Goal: Task Accomplishment & Management: Manage account settings

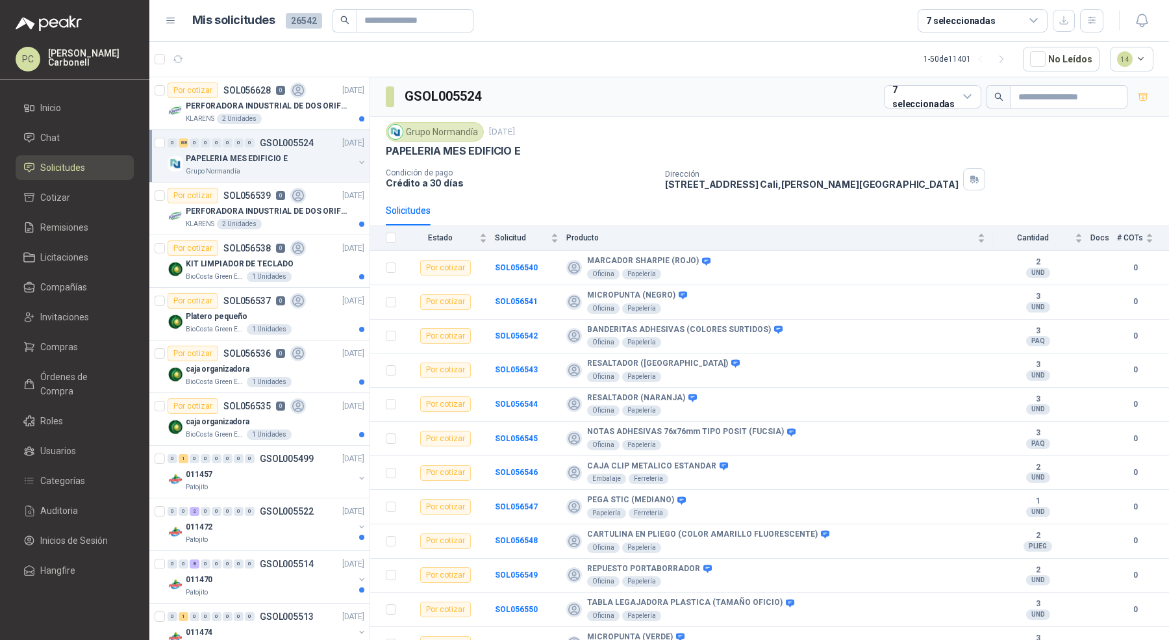
click at [80, 388] on link "Órdenes de Compra" at bounding box center [75, 383] width 118 height 39
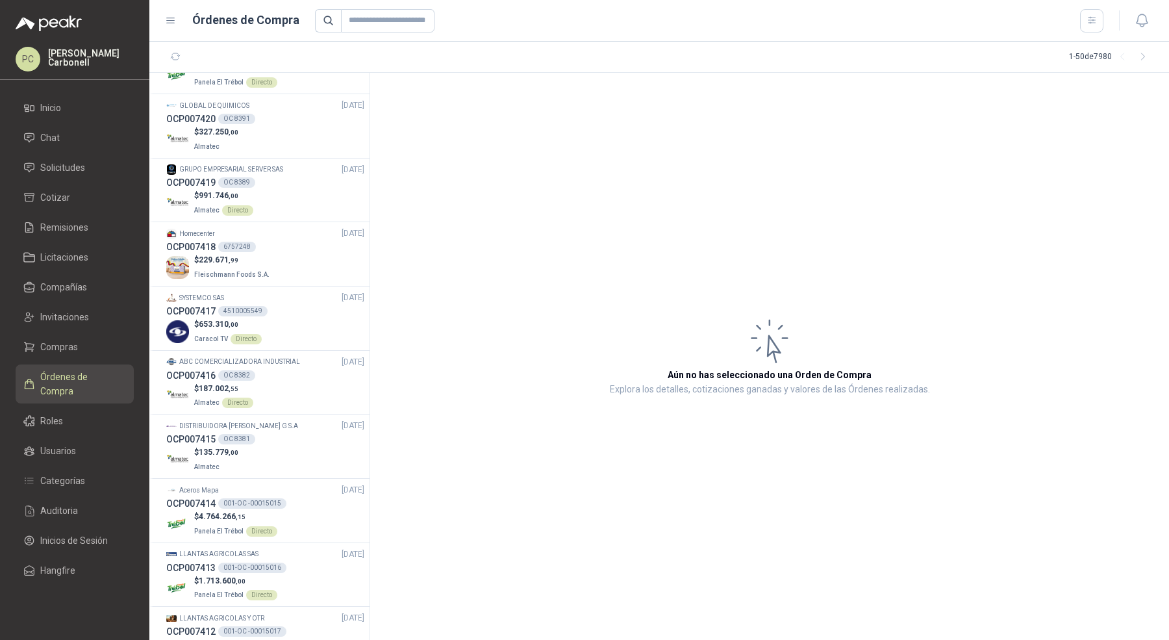
scroll to position [846, 0]
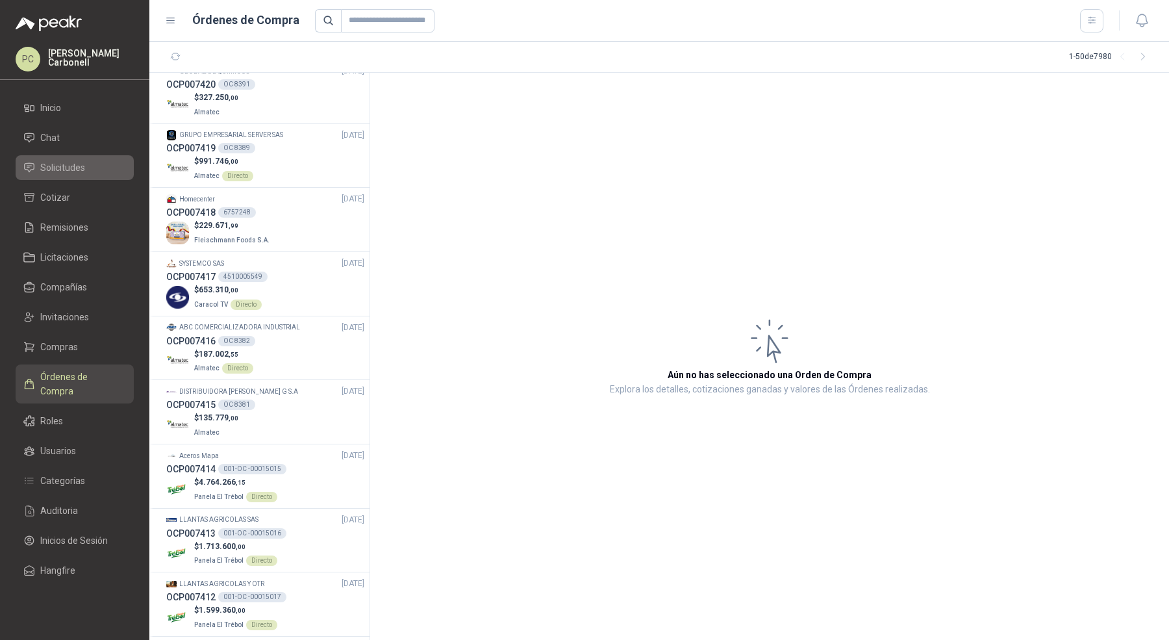
click at [62, 163] on span "Solicitudes" at bounding box center [62, 167] width 45 height 14
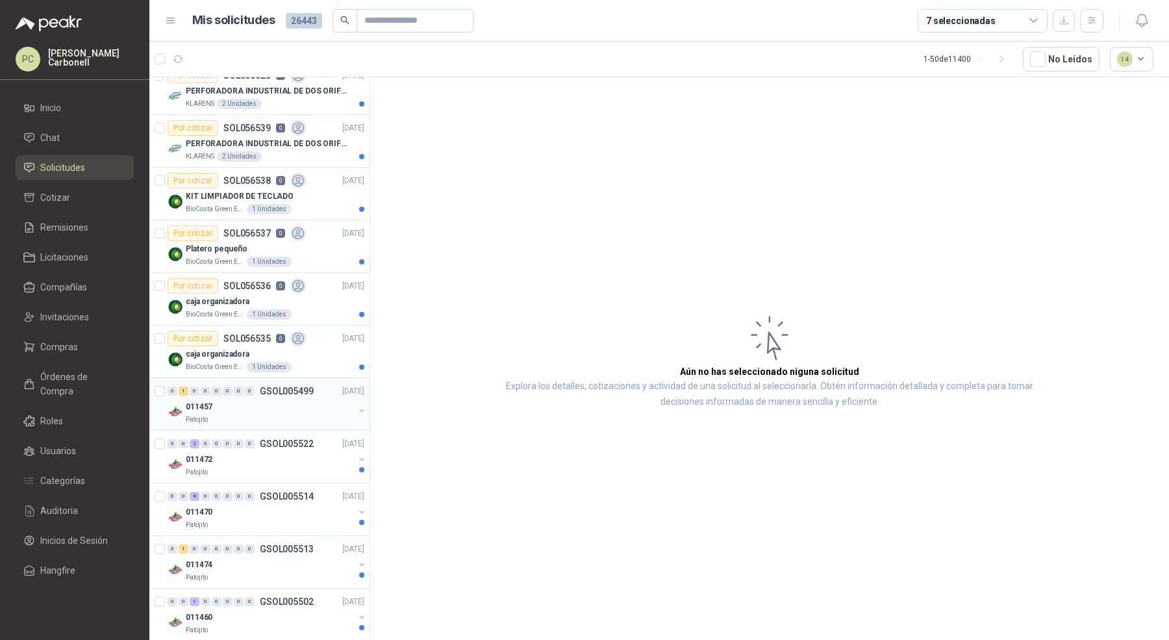
scroll to position [11, 0]
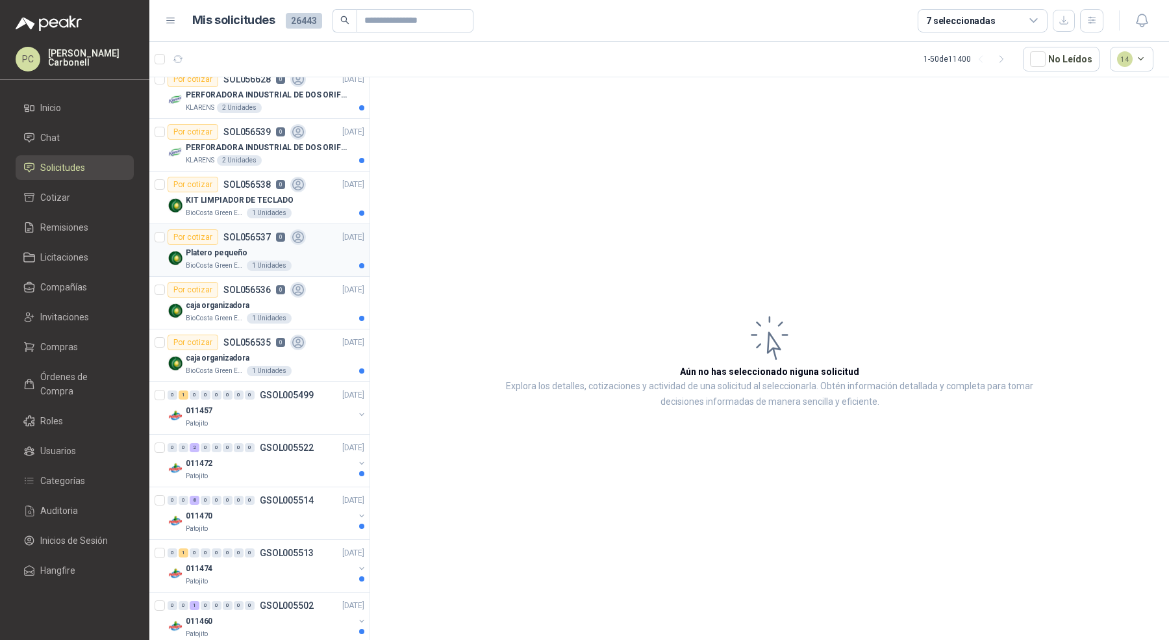
click at [321, 260] on div "BioCosta Green Energy S.A.S 1 Unidades" at bounding box center [275, 265] width 179 height 10
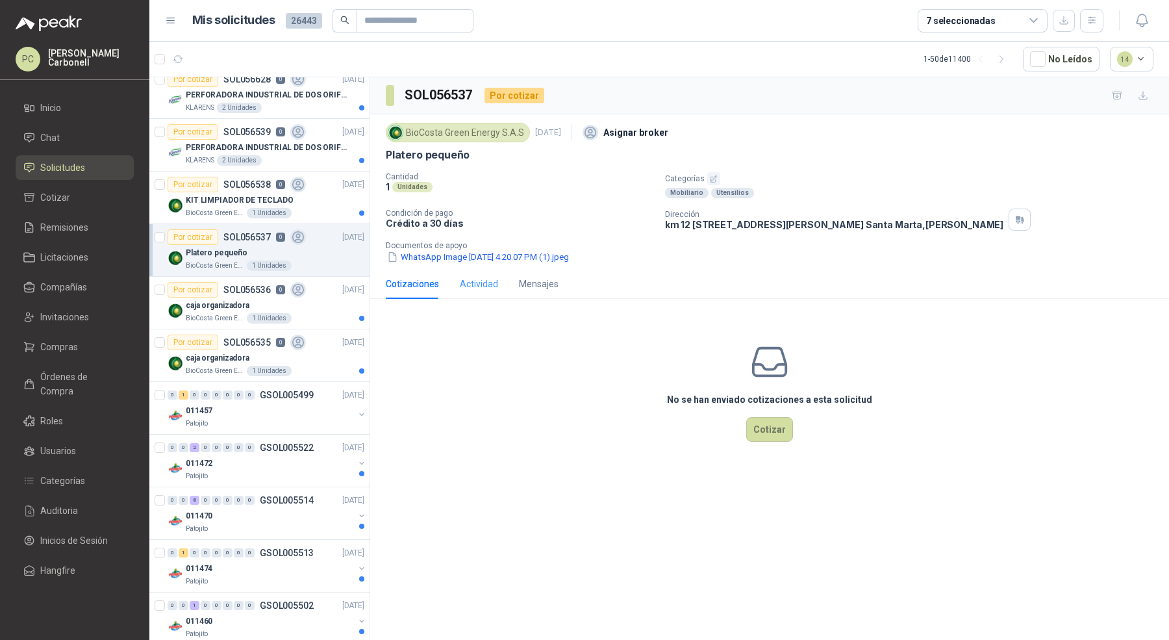
click at [473, 273] on div "Actividad" at bounding box center [479, 284] width 38 height 30
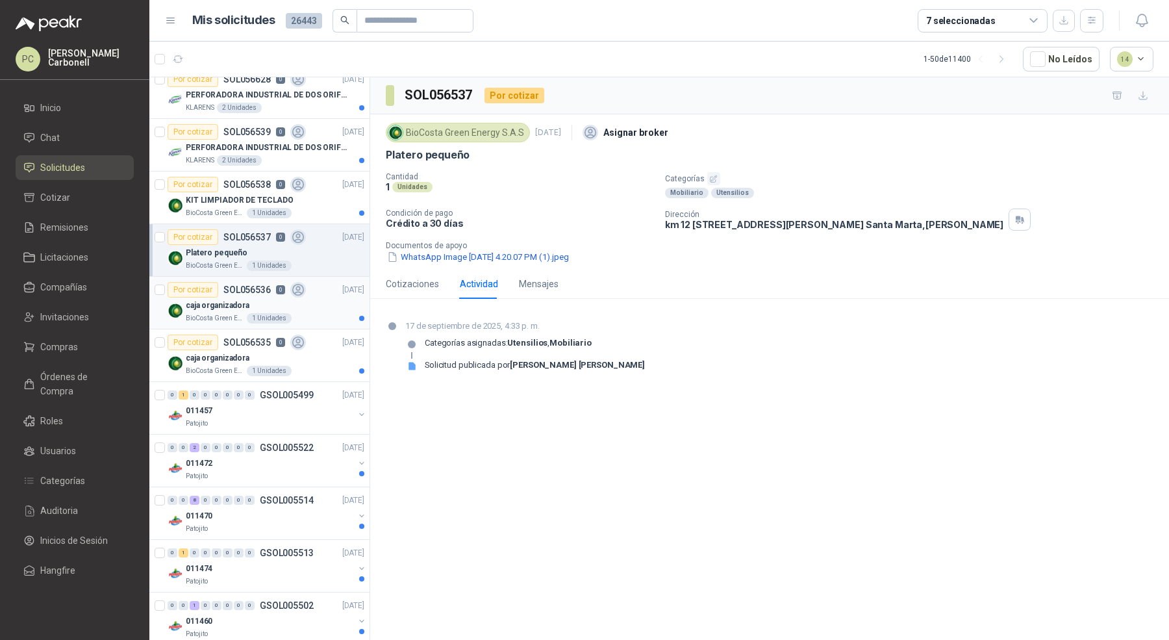
click at [312, 317] on div "BioCosta Green Energy S.A.S 1 Unidades" at bounding box center [275, 318] width 179 height 10
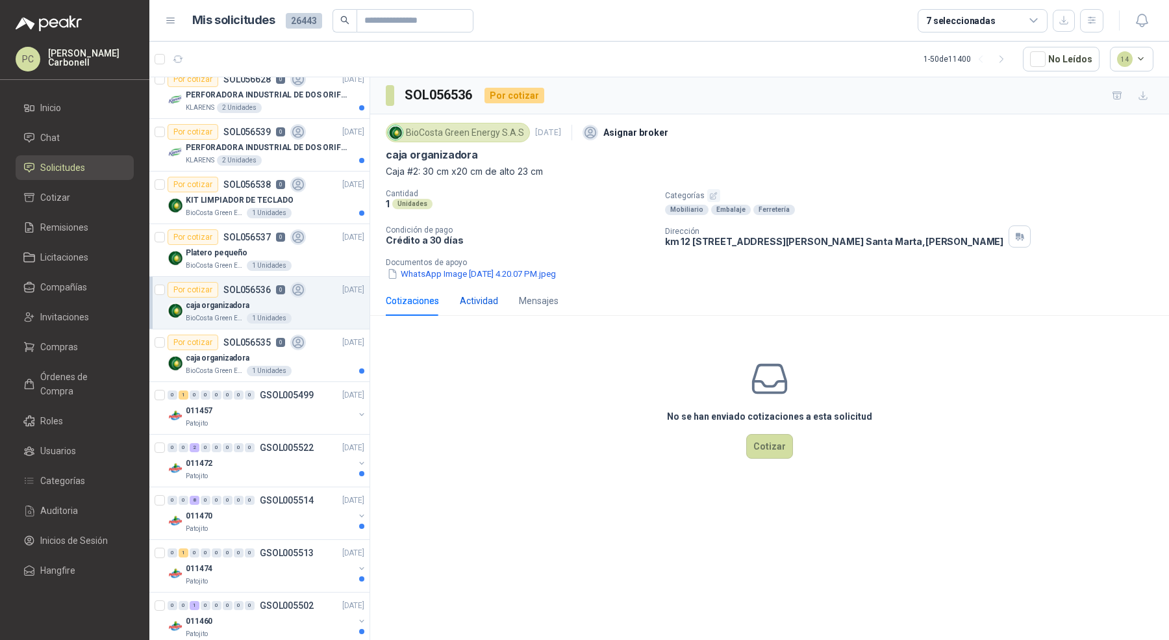
click at [469, 297] on div "Actividad" at bounding box center [479, 301] width 38 height 14
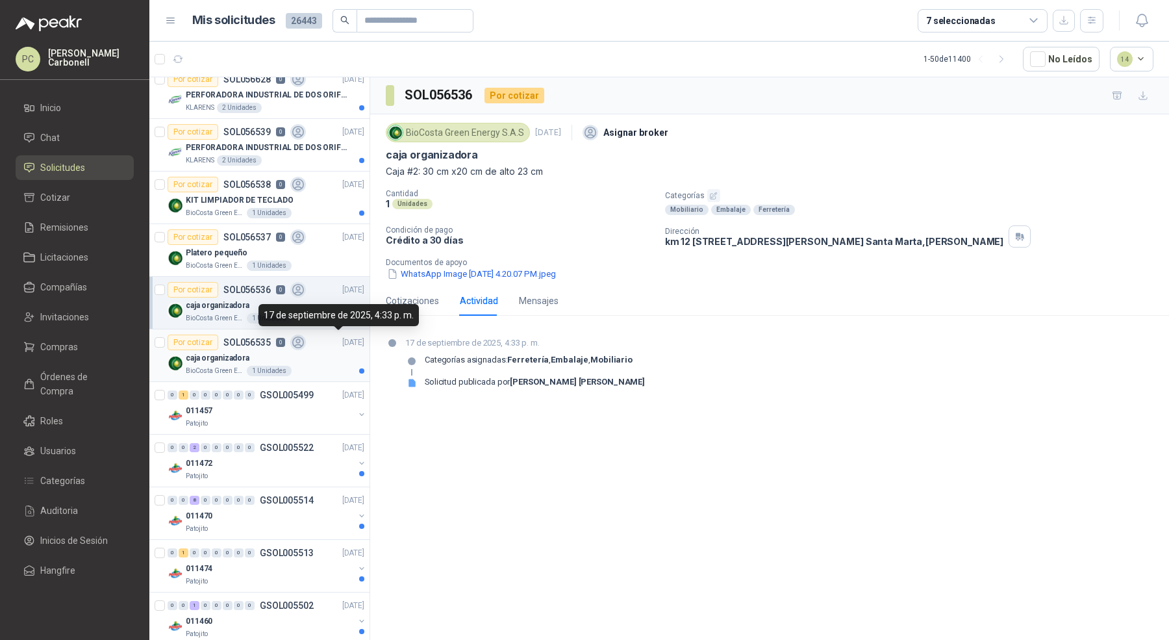
click at [312, 351] on div "caja organizadora" at bounding box center [275, 358] width 179 height 16
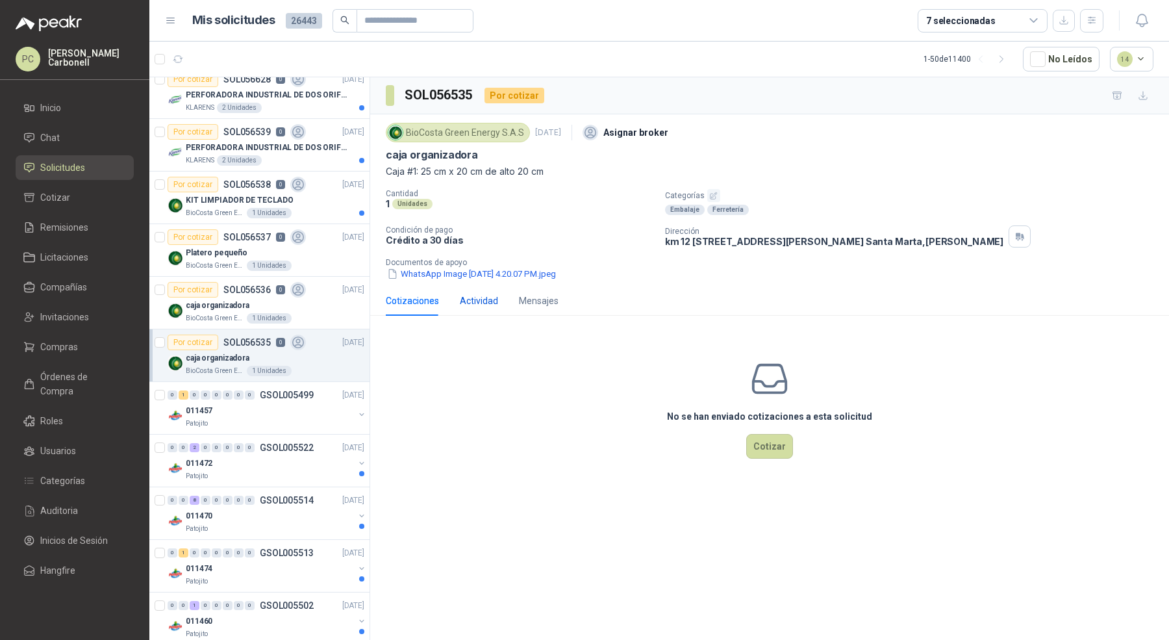
click at [479, 298] on div "Actividad" at bounding box center [479, 301] width 38 height 14
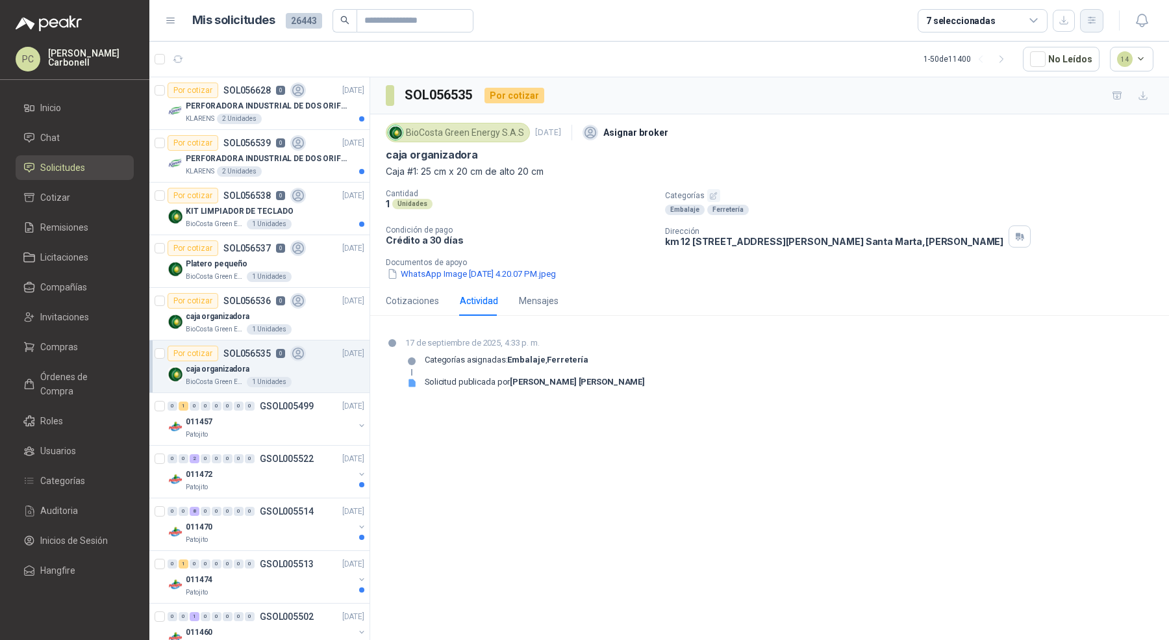
click at [1097, 18] on button "button" at bounding box center [1091, 20] width 23 height 23
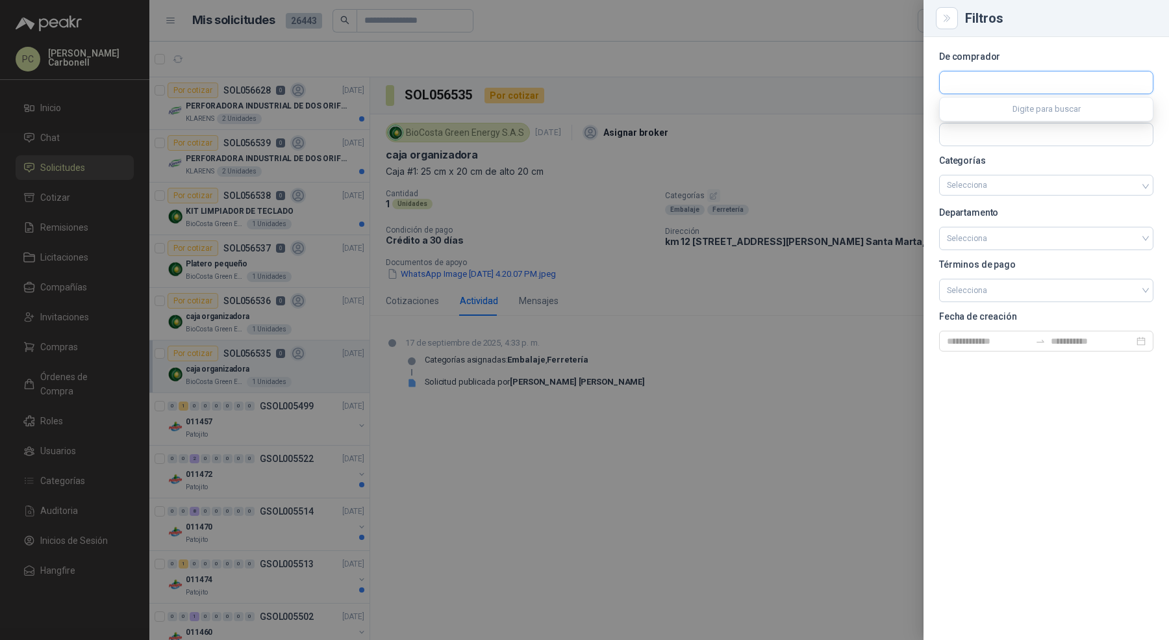
click at [1101, 89] on input "text" at bounding box center [1046, 82] width 213 height 22
type input "*****"
click at [1058, 119] on div "Santa [PERSON_NAME] NIT : 900211167" at bounding box center [1046, 114] width 192 height 14
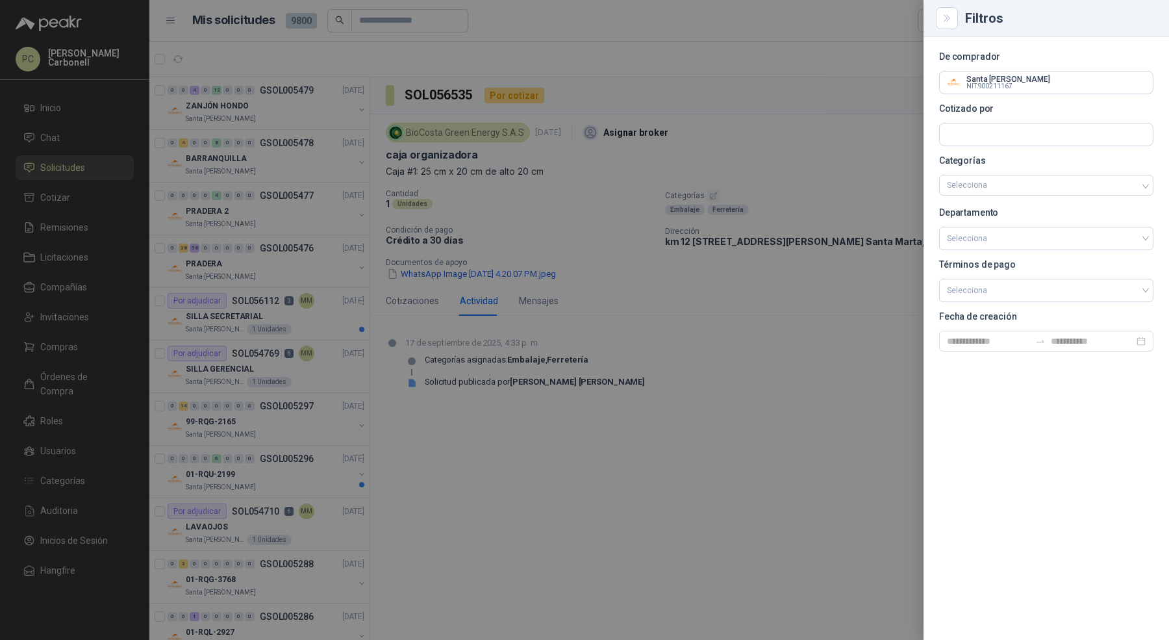
click at [307, 203] on div at bounding box center [584, 320] width 1169 height 640
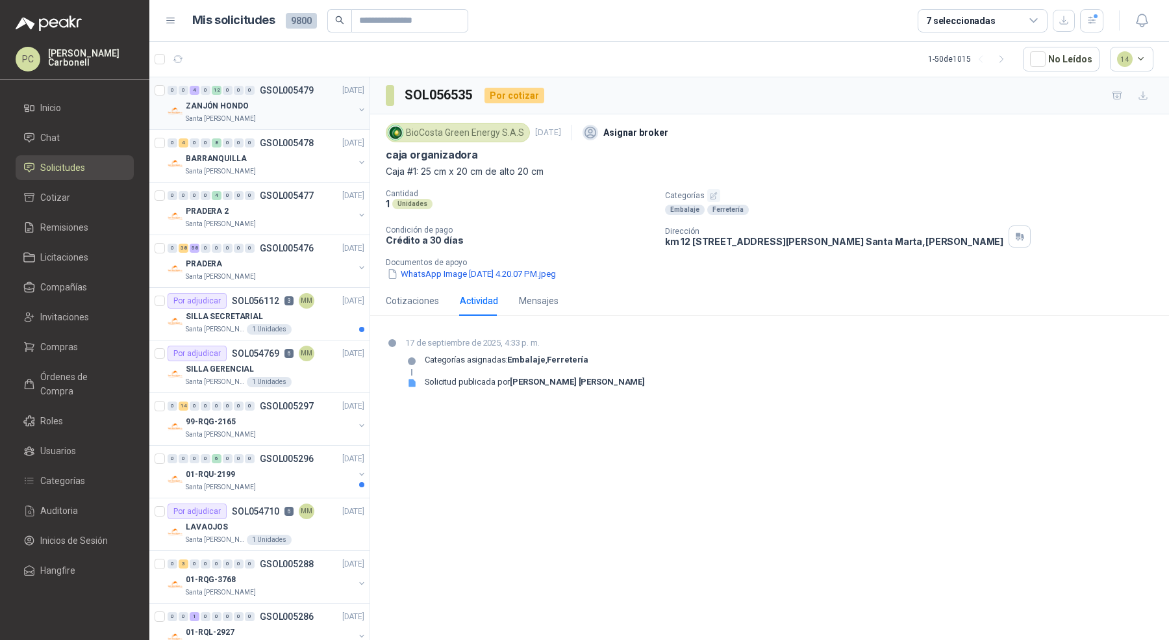
click at [291, 115] on div "Santa [PERSON_NAME]" at bounding box center [270, 119] width 168 height 10
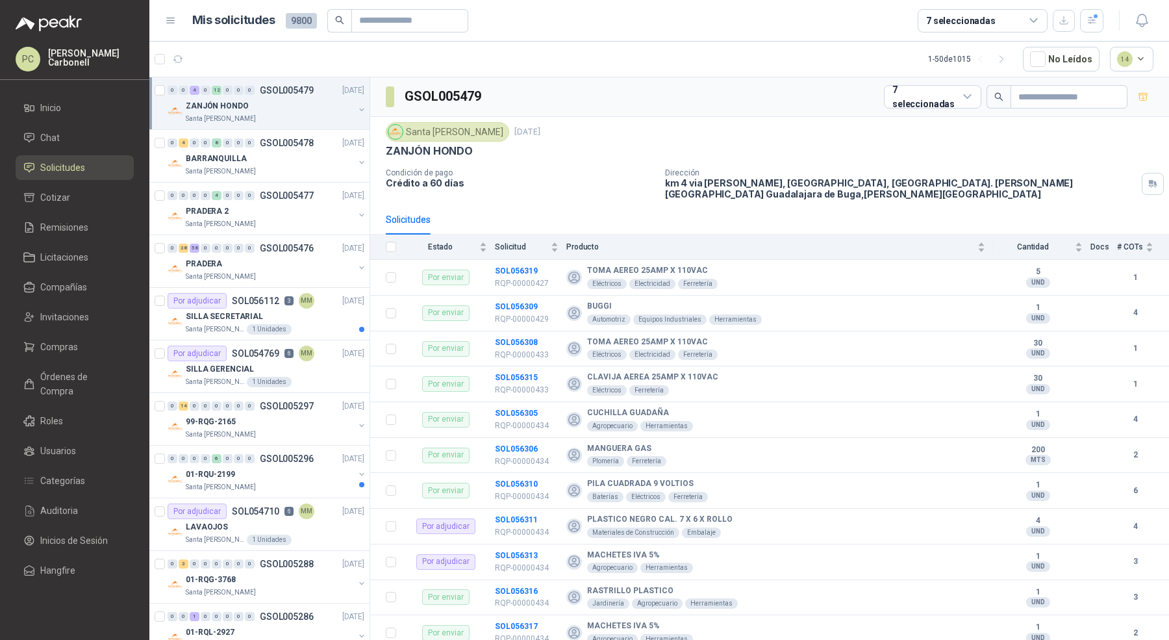
click at [291, 115] on div "Santa [PERSON_NAME]" at bounding box center [270, 119] width 168 height 10
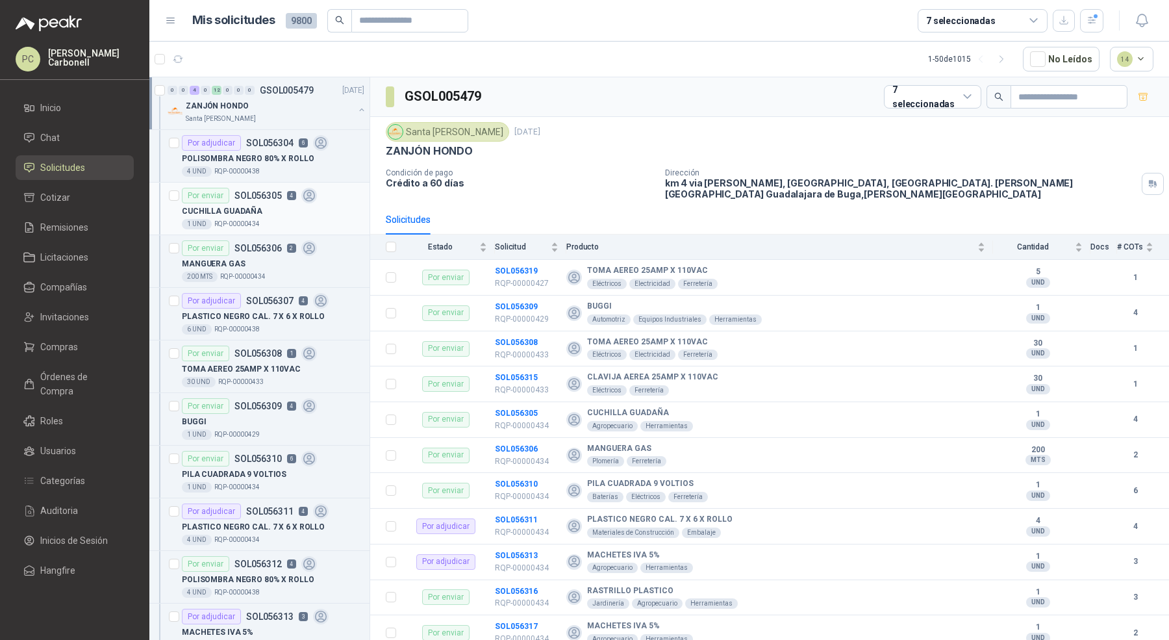
scroll to position [3, 0]
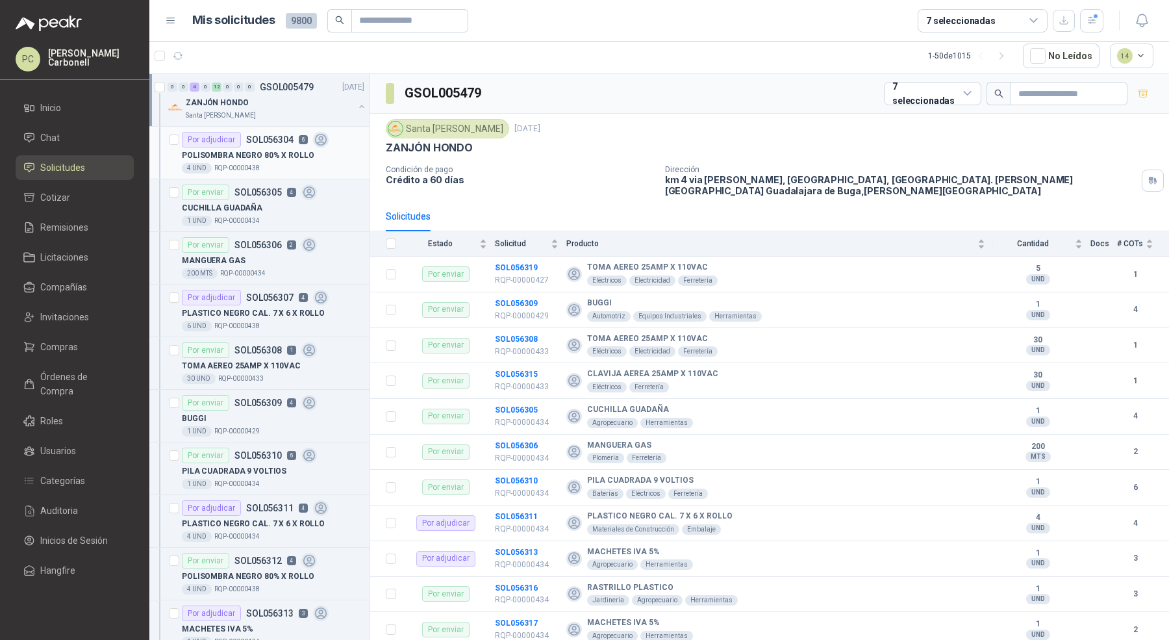
click at [284, 132] on div "Por adjudicar SOL056304 6" at bounding box center [255, 140] width 147 height 16
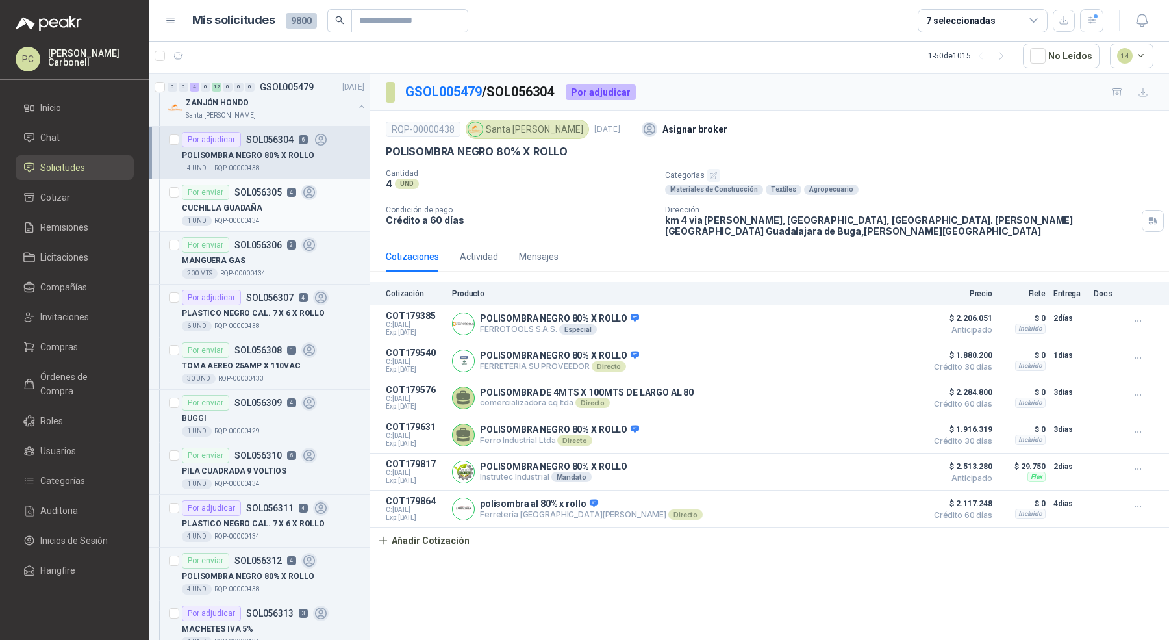
click at [264, 201] on div "CUCHILLA GUADAÑA" at bounding box center [273, 208] width 182 height 16
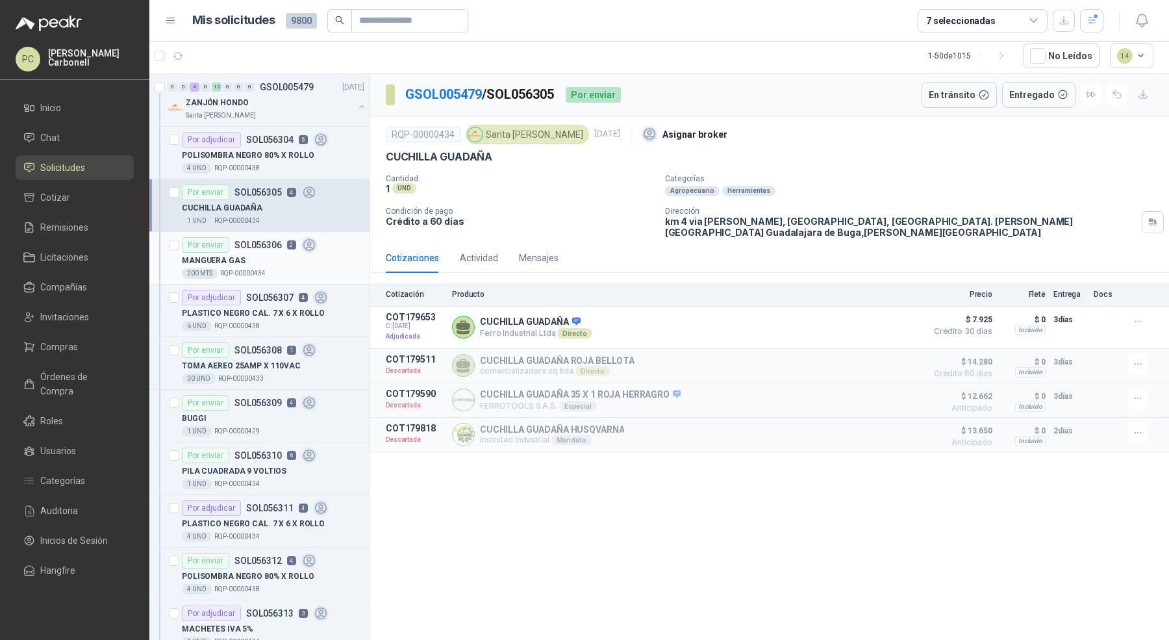
click at [262, 253] on div "MANGUERA GAS" at bounding box center [273, 261] width 182 height 16
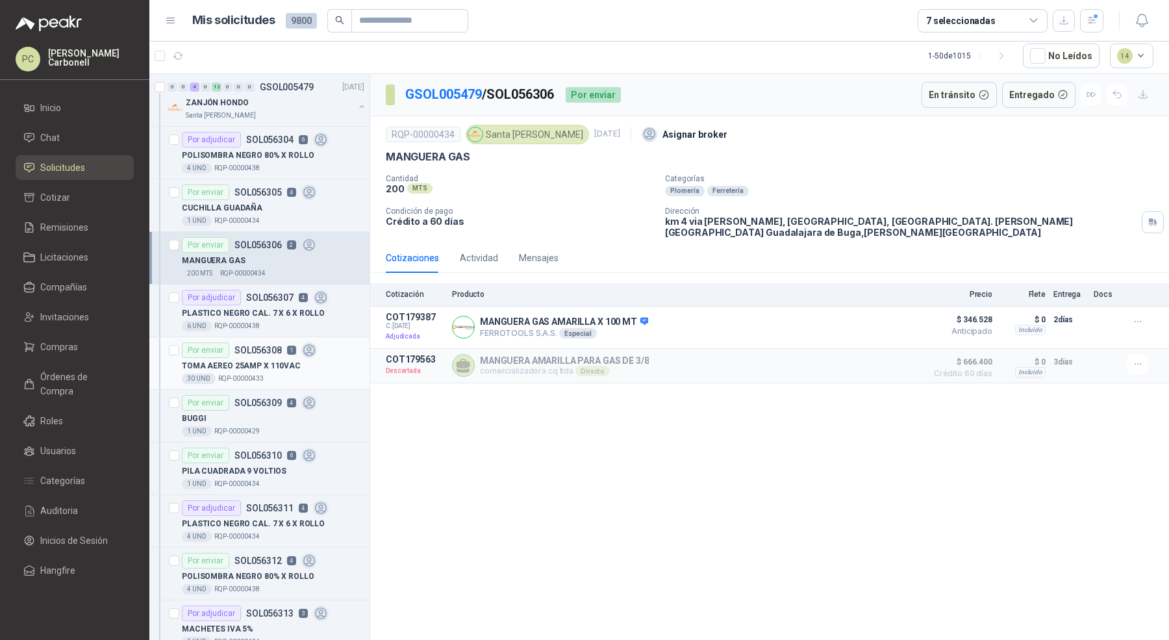
click at [262, 364] on p "TOMA AEREO 25AMP X 110VAC" at bounding box center [241, 366] width 119 height 12
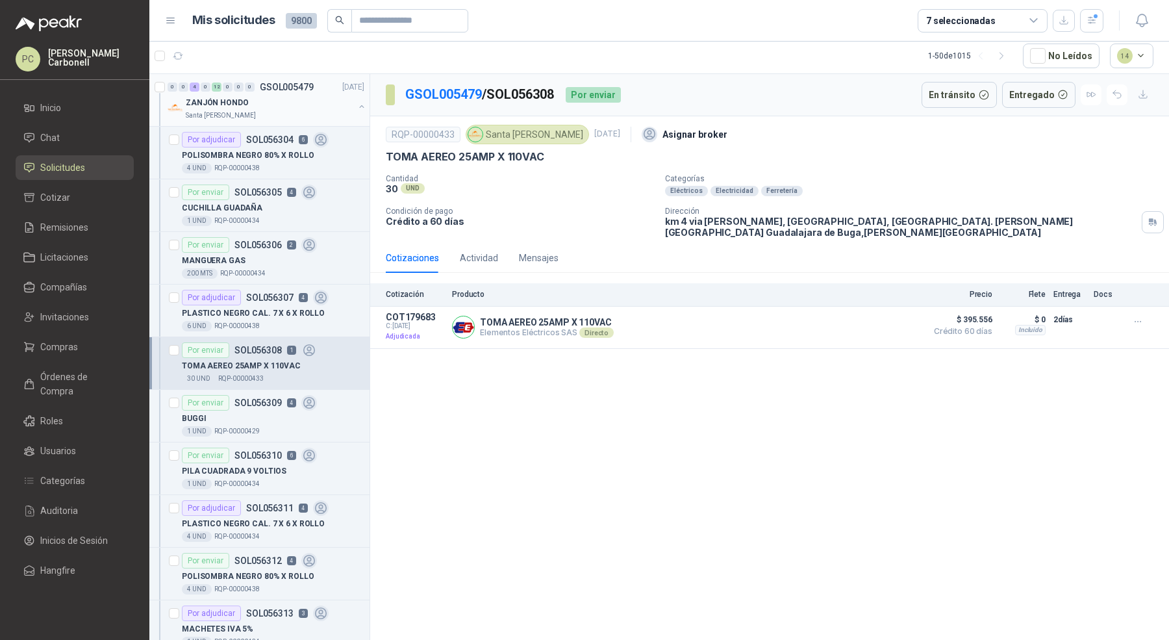
click at [294, 100] on div "ZANJÓN HONDO" at bounding box center [270, 103] width 168 height 16
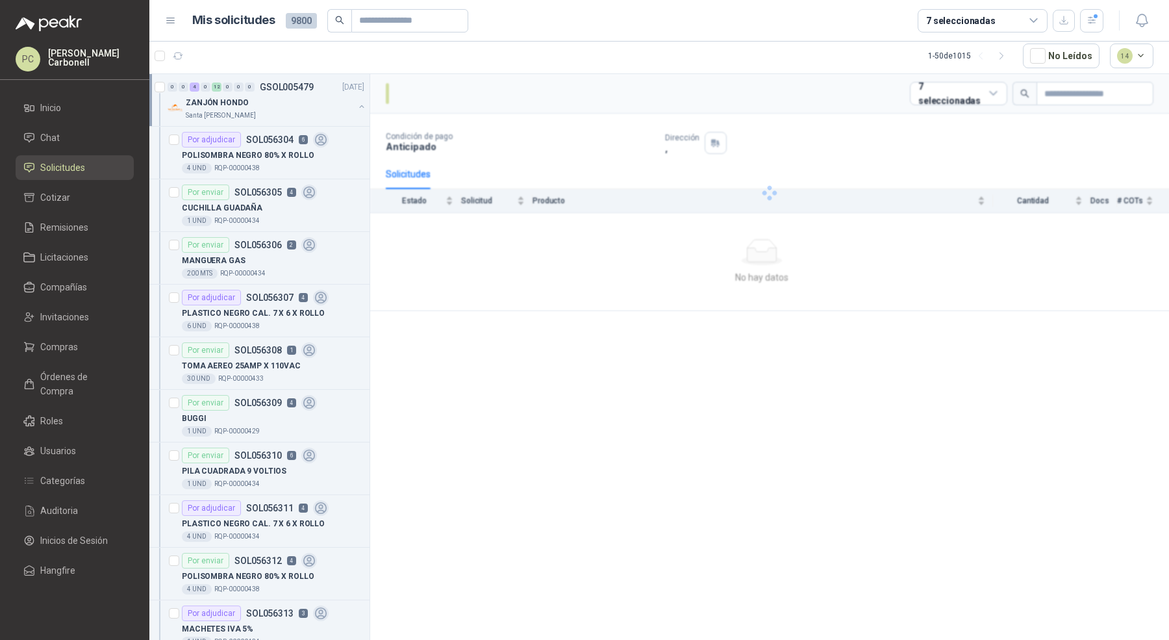
click at [294, 100] on div "ZANJÓN HONDO" at bounding box center [270, 103] width 168 height 16
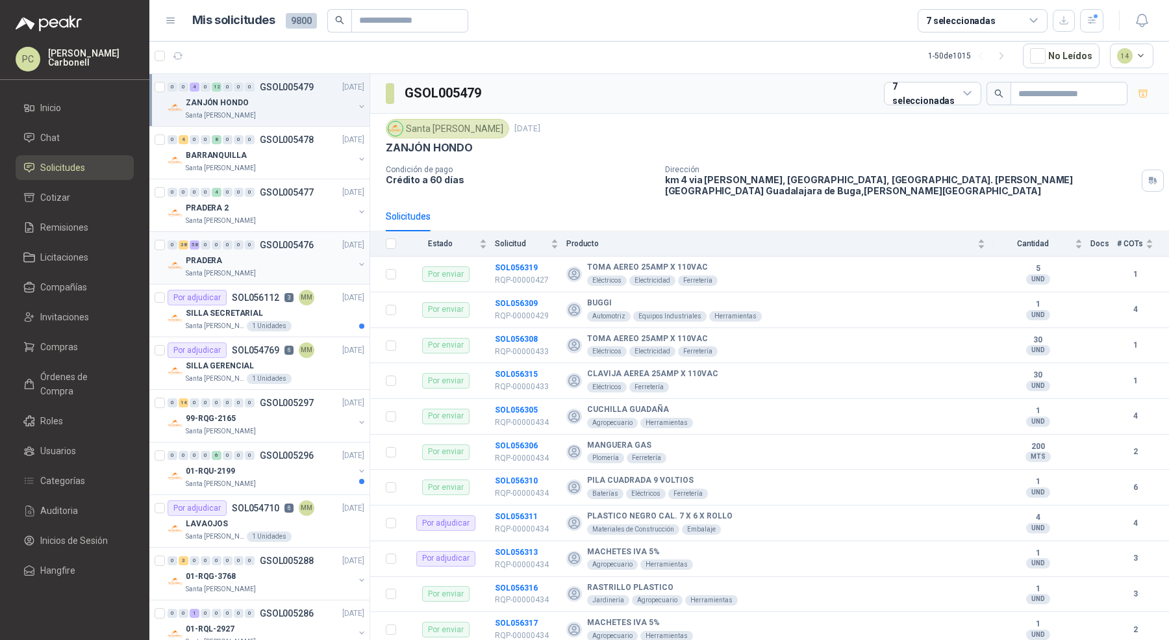
click at [297, 264] on div "PRADERA" at bounding box center [270, 261] width 168 height 16
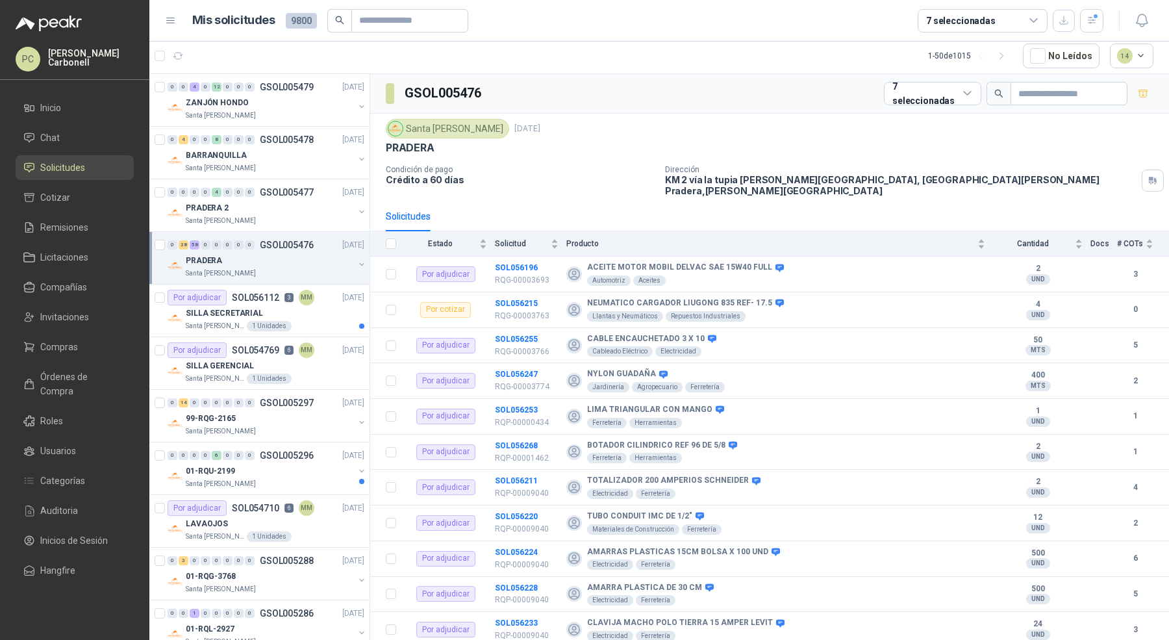
click at [287, 257] on div "PRADERA" at bounding box center [270, 261] width 168 height 16
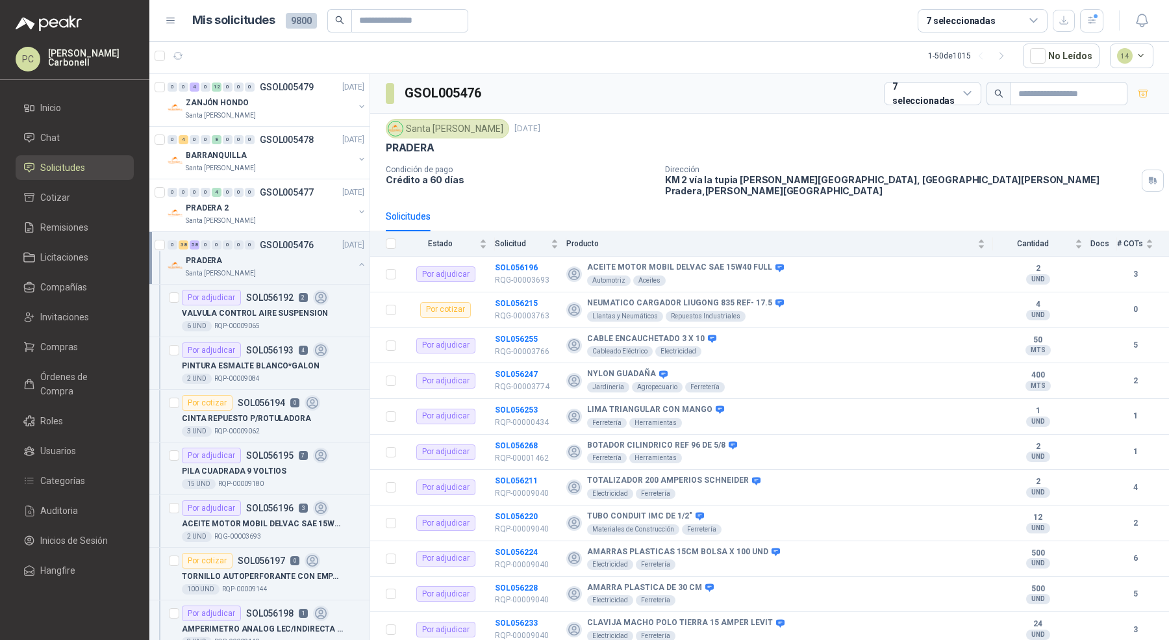
click at [287, 257] on div "PRADERA" at bounding box center [270, 261] width 168 height 16
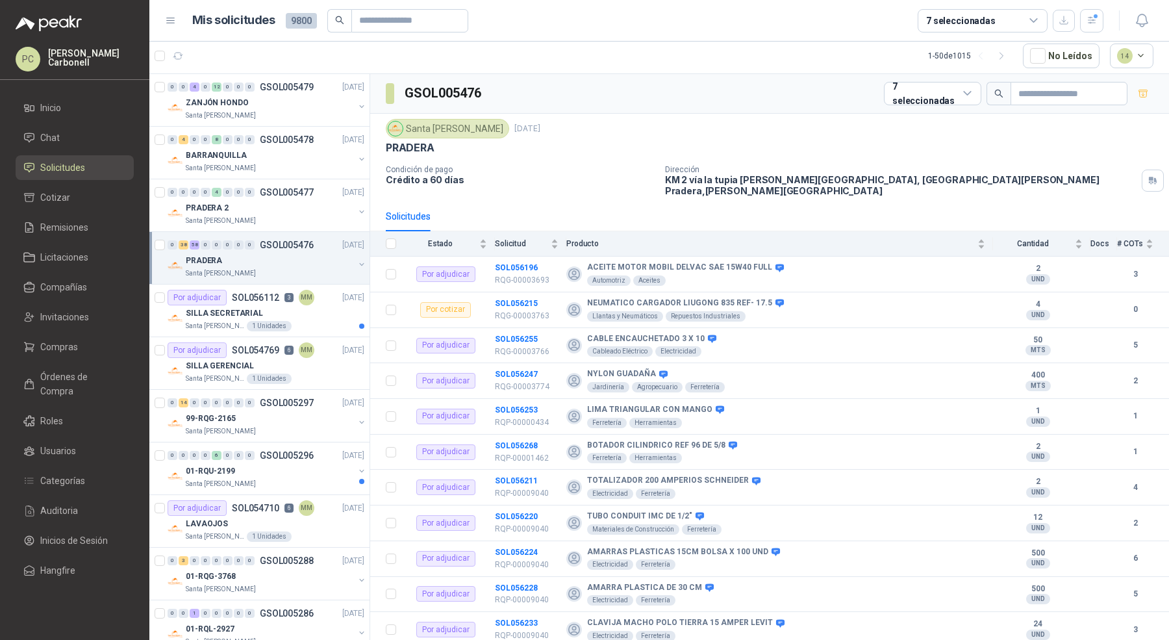
click at [287, 257] on div "PRADERA" at bounding box center [270, 261] width 168 height 16
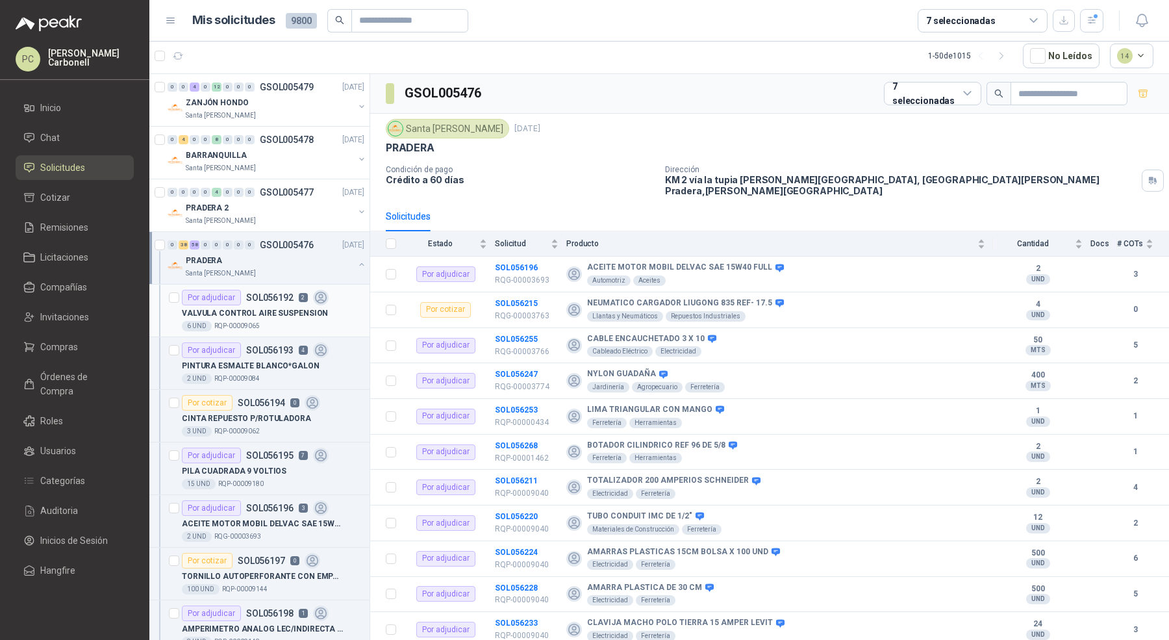
click at [275, 324] on div "6 UND  RQP-00009065" at bounding box center [273, 326] width 182 height 10
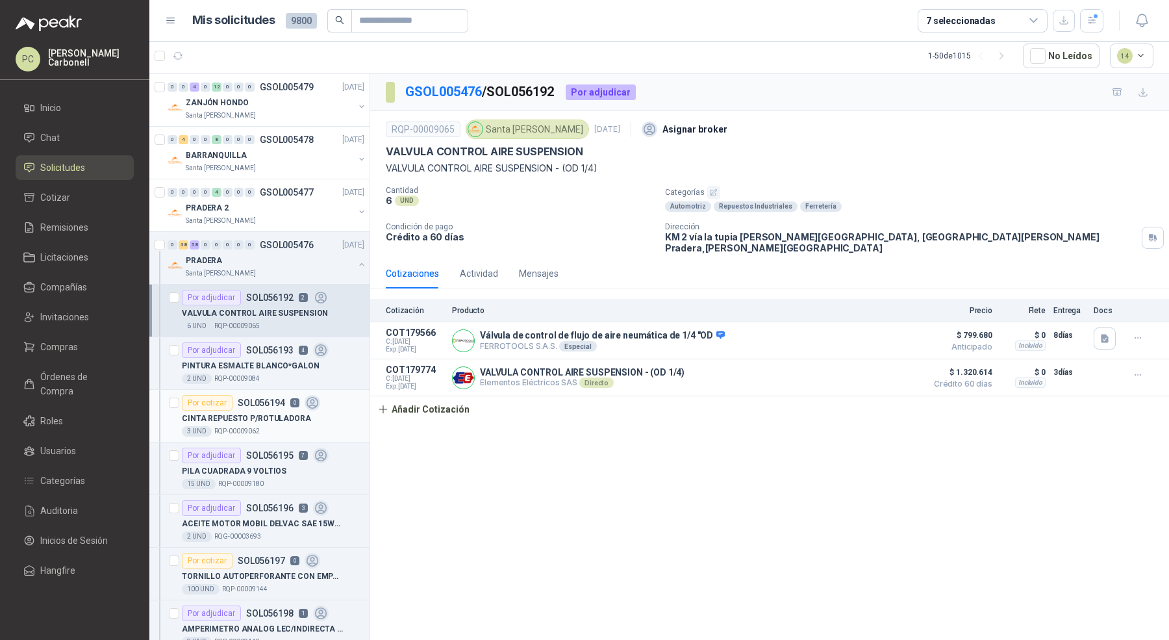
click at [267, 402] on p "SOL056194" at bounding box center [261, 402] width 47 height 9
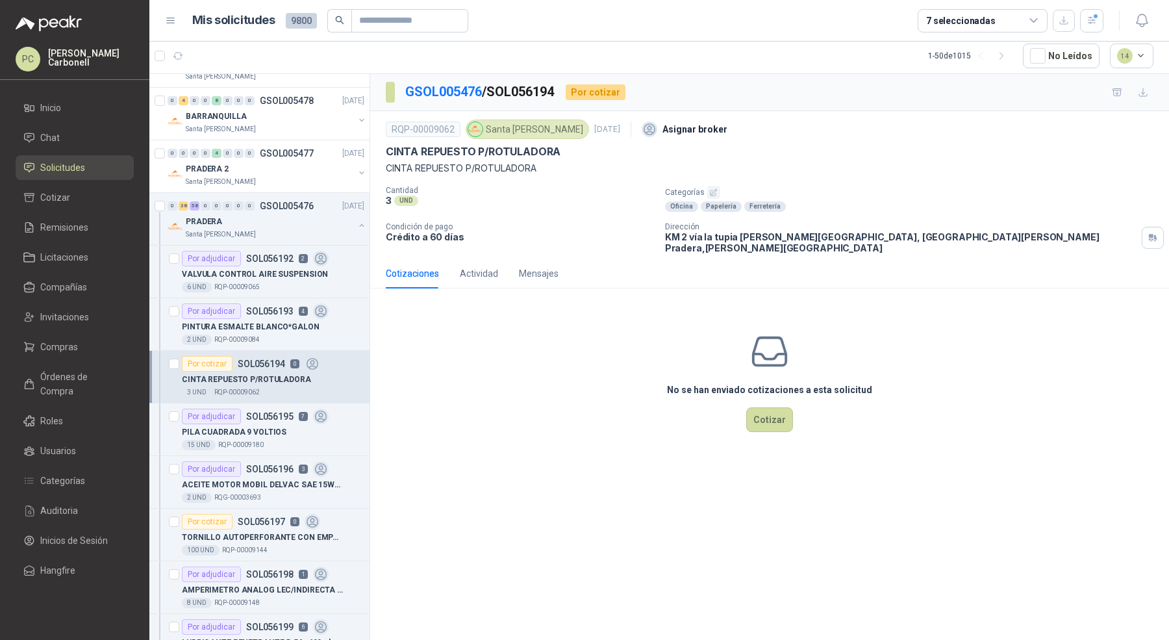
scroll to position [49, 0]
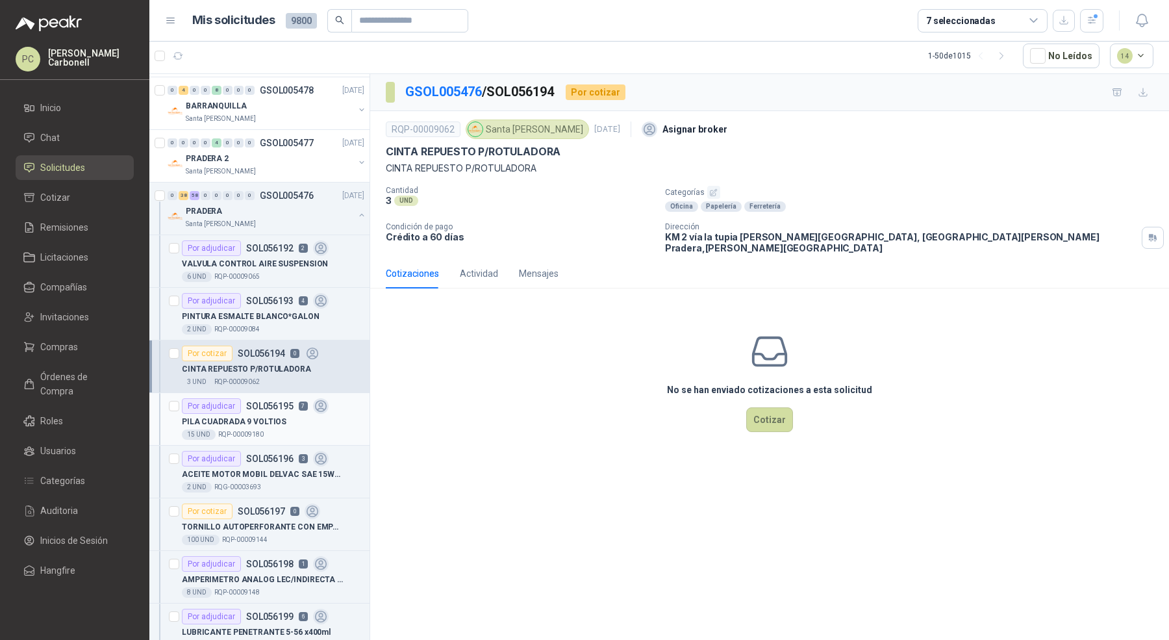
click at [260, 429] on p "RQP-00009180" at bounding box center [240, 434] width 45 height 10
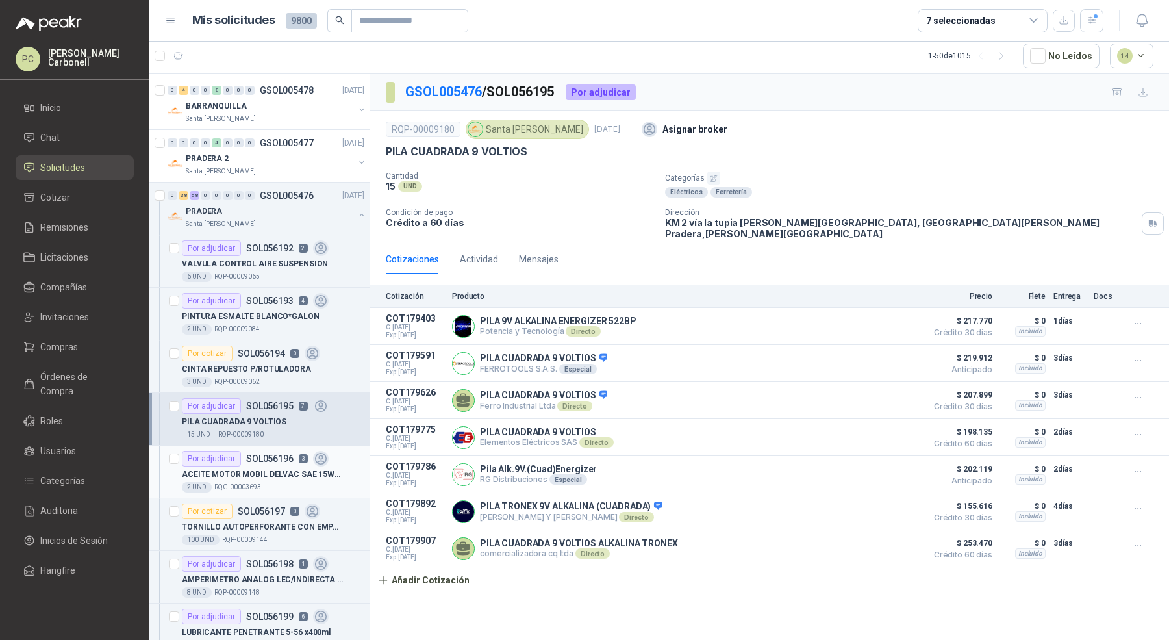
click at [260, 459] on p "SOL056196" at bounding box center [269, 458] width 47 height 9
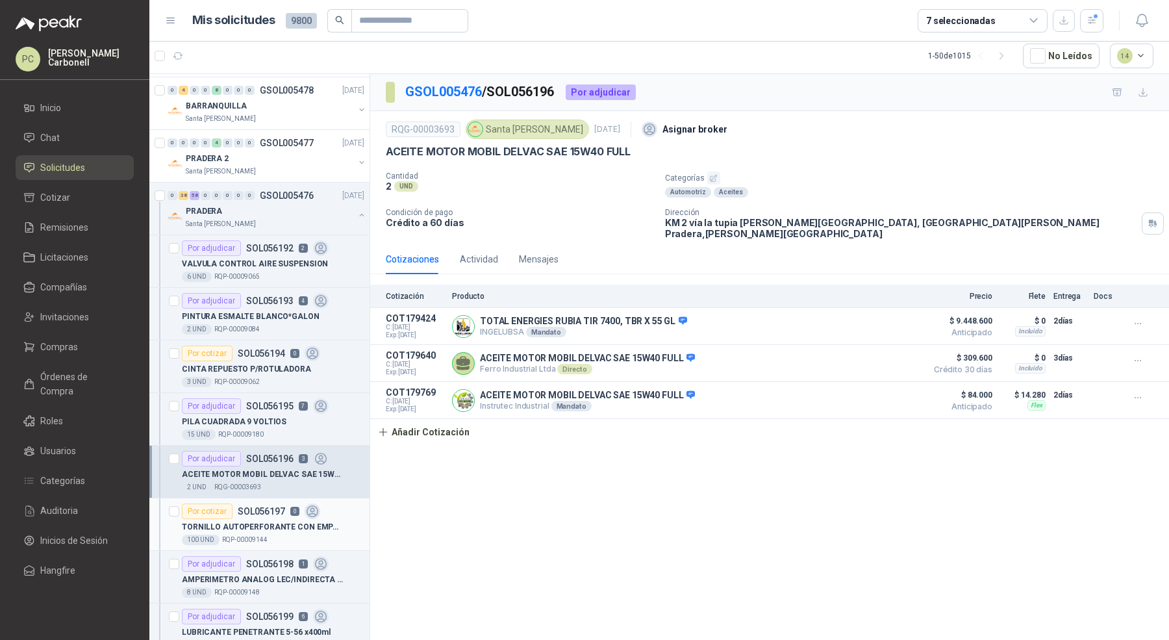
click at [264, 512] on div "Por cotizar SOL056197 0" at bounding box center [251, 511] width 138 height 16
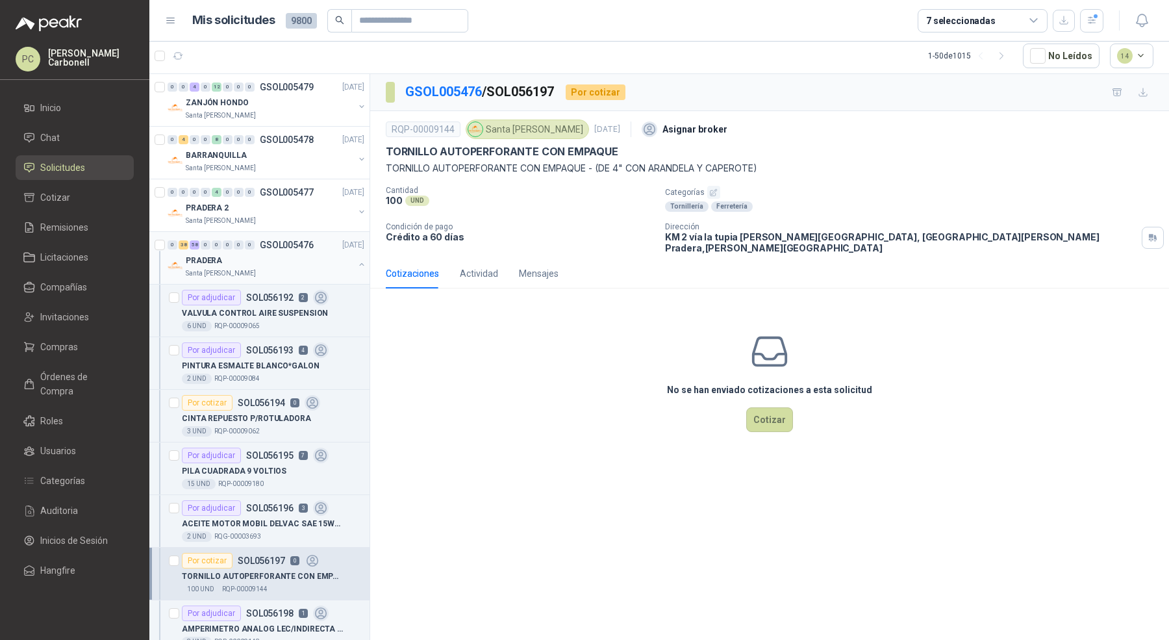
click at [357, 263] on button "button" at bounding box center [362, 264] width 10 height 10
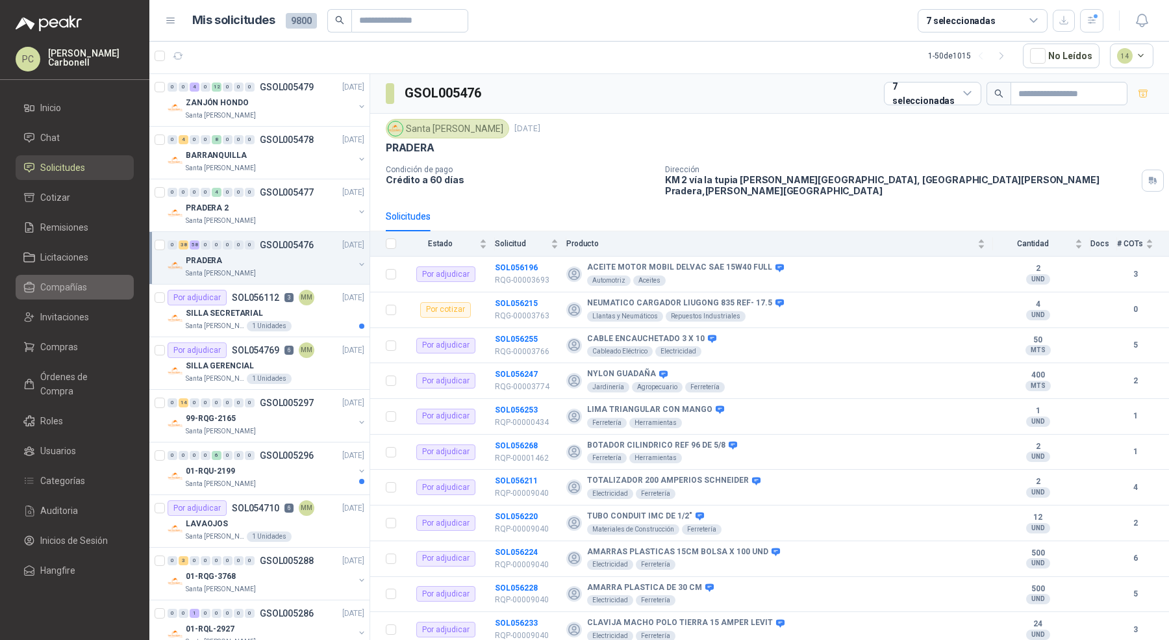
click at [90, 285] on li "Compañías" at bounding box center [74, 287] width 103 height 14
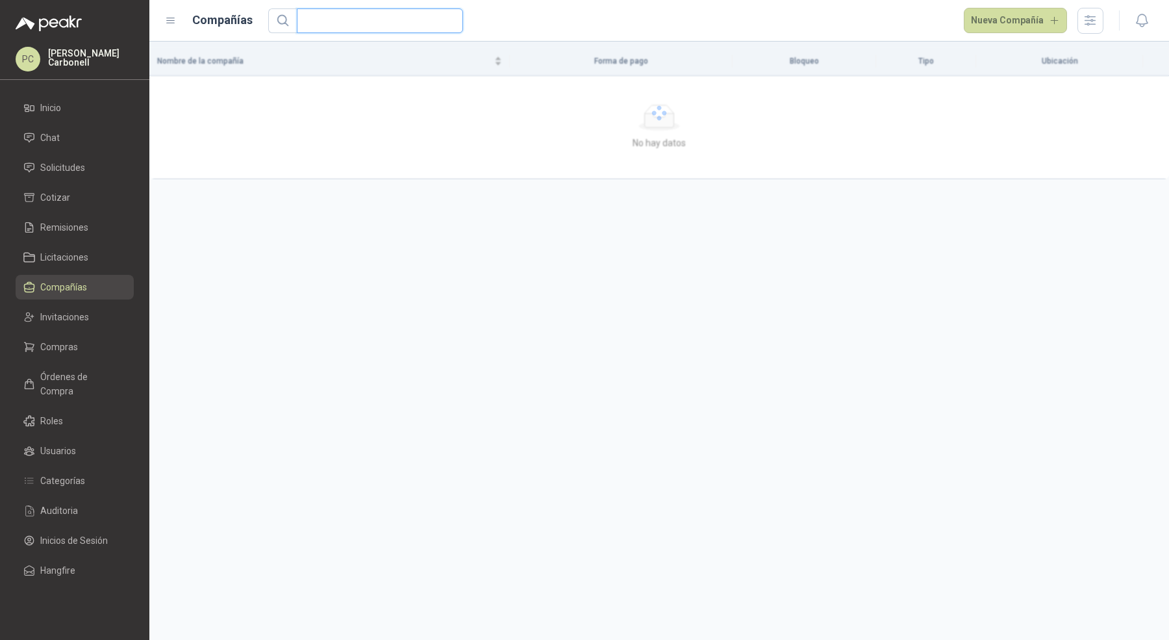
click at [340, 21] on input "text" at bounding box center [375, 20] width 140 height 23
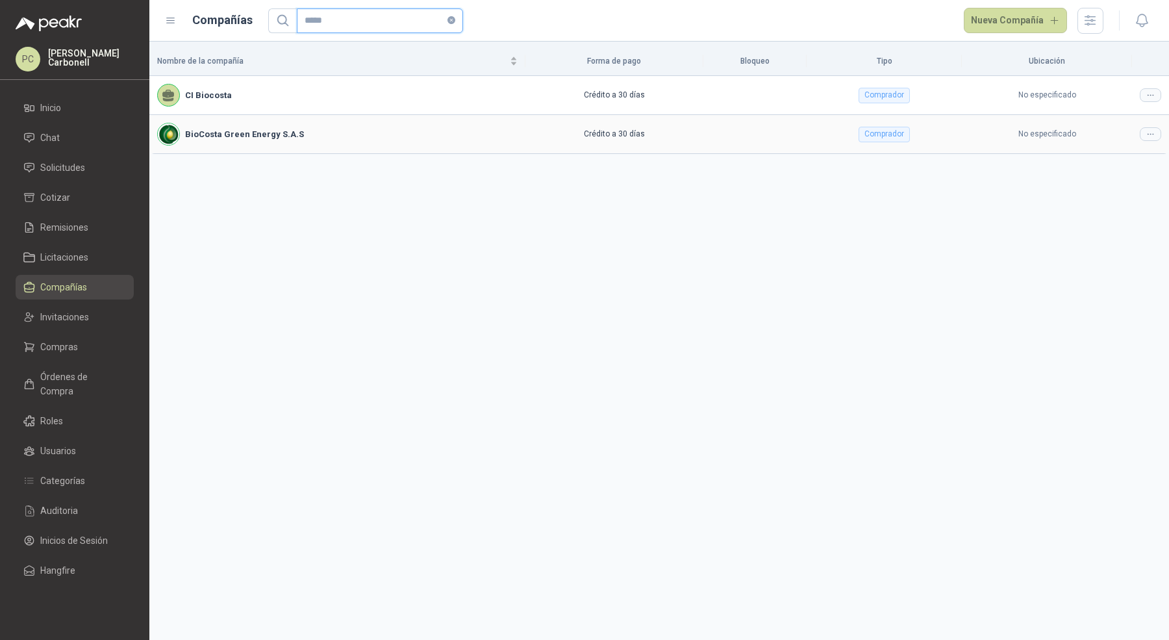
type input "*****"
click at [1153, 127] on div at bounding box center [1150, 134] width 21 height 14
click at [1140, 149] on span "Editar compañía" at bounding box center [1117, 156] width 67 height 14
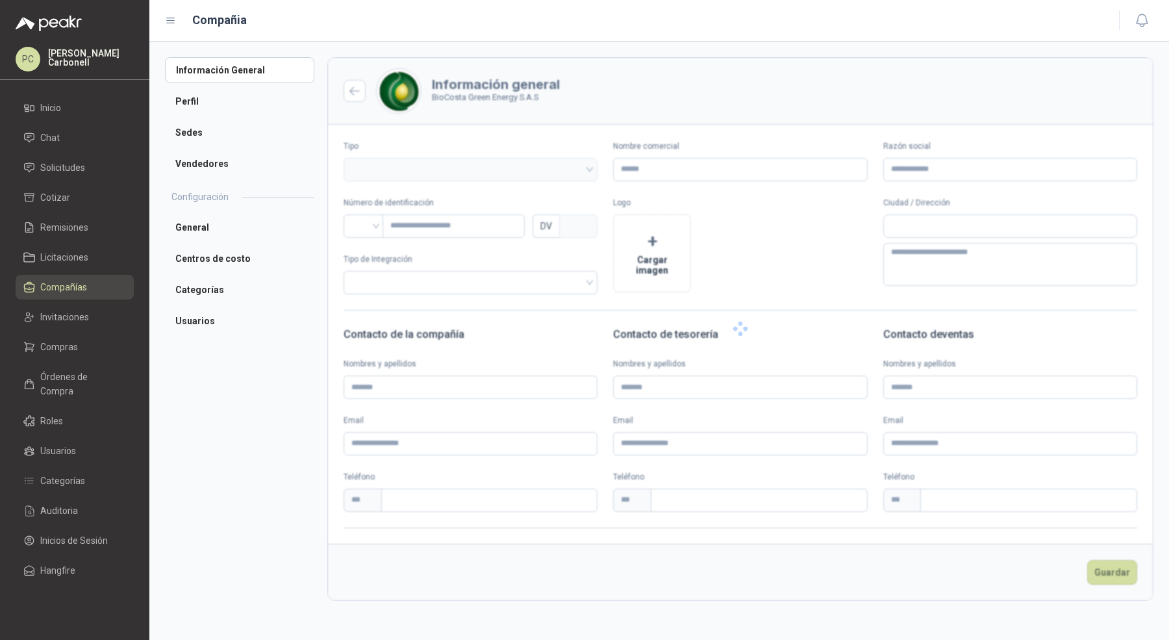
type input "**********"
type input "*********"
type input "*"
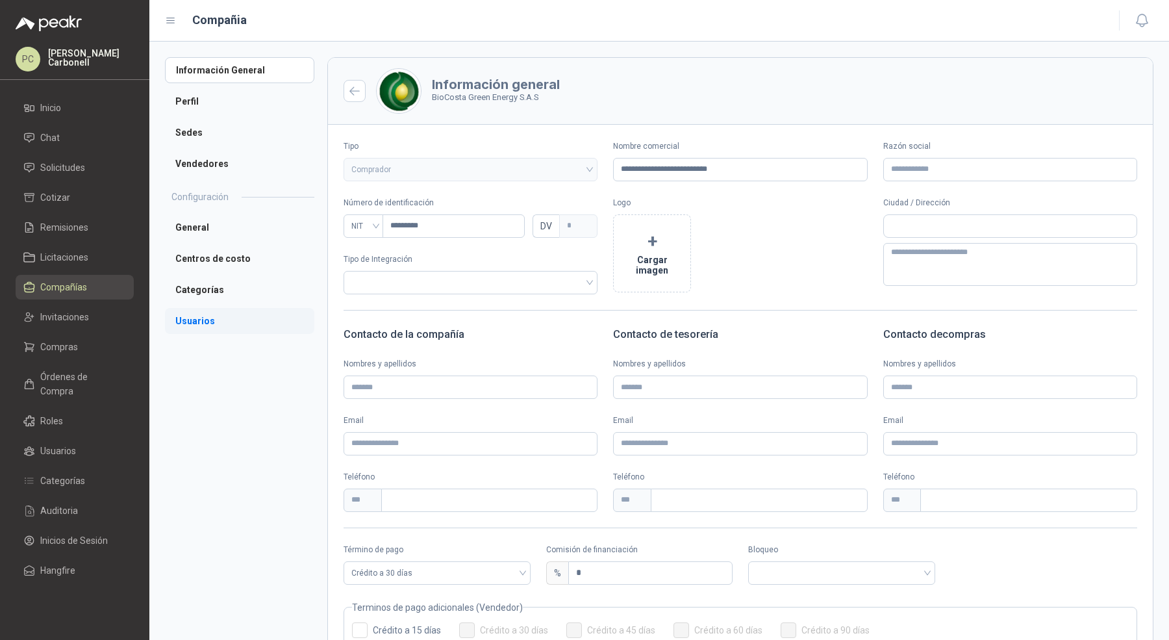
click at [273, 308] on li "Usuarios" at bounding box center [239, 321] width 149 height 26
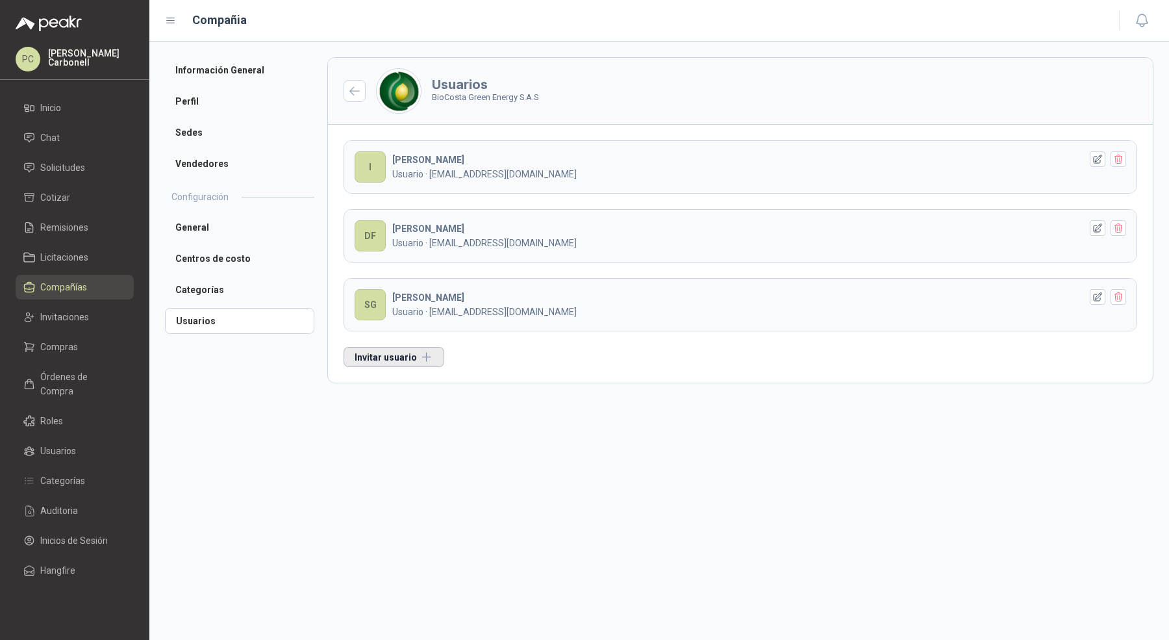
click at [370, 361] on button "Invitar usuario" at bounding box center [394, 357] width 101 height 20
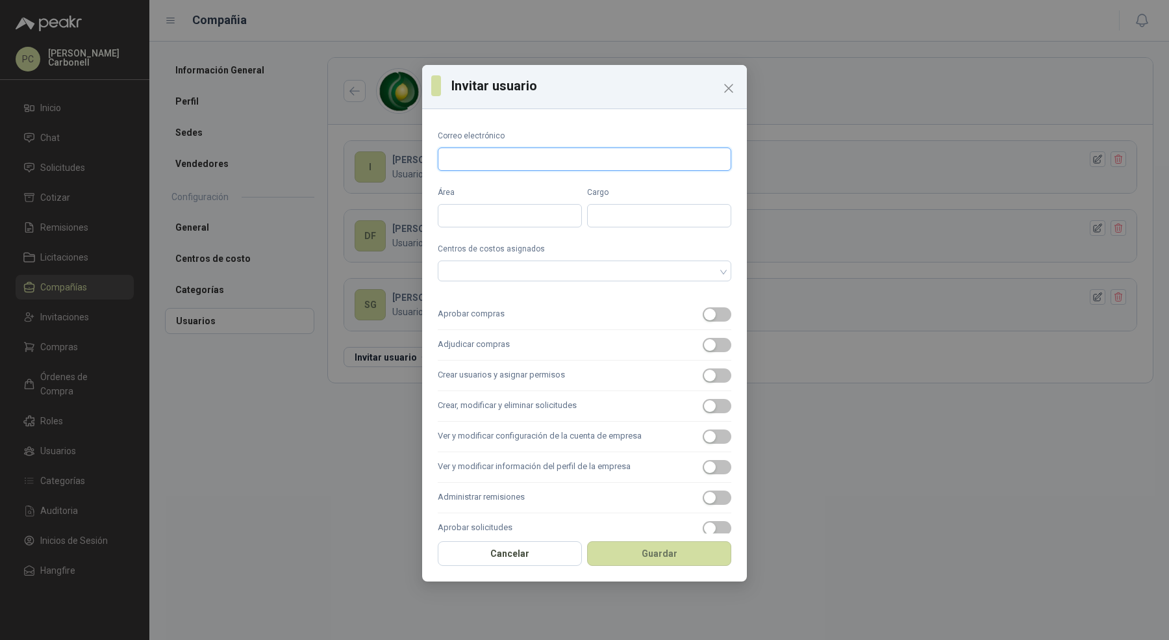
click at [503, 164] on input "Correo electrónico" at bounding box center [585, 158] width 294 height 23
type input "**********"
click at [522, 271] on div at bounding box center [577, 270] width 275 height 9
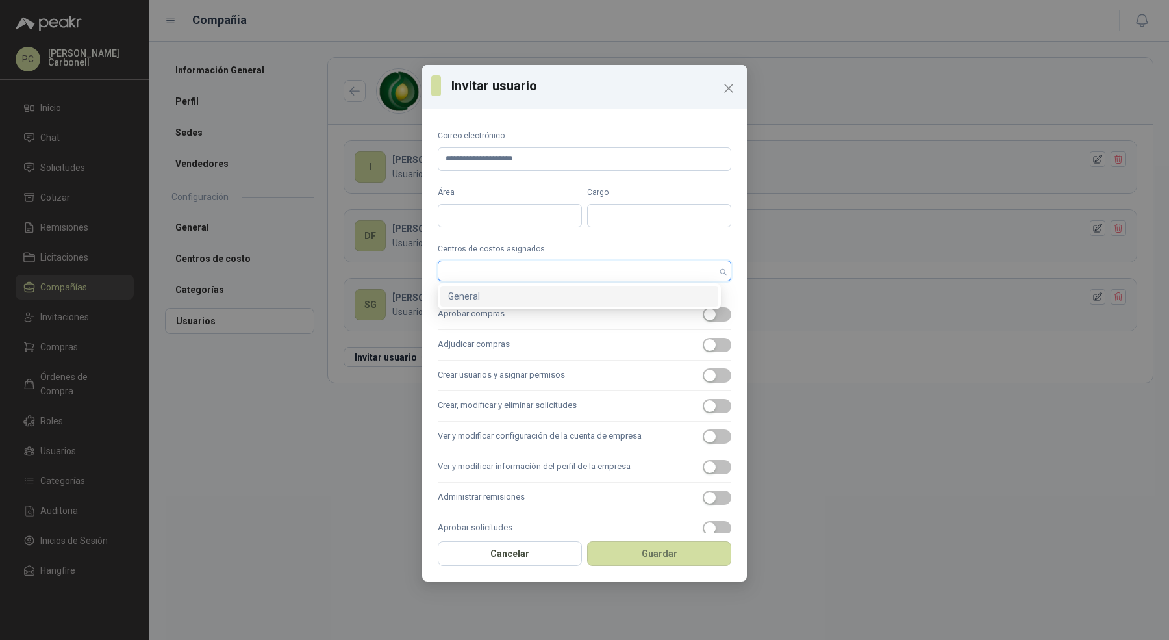
click at [518, 294] on div "General" at bounding box center [579, 296] width 262 height 14
click at [518, 220] on input "Área" at bounding box center [510, 215] width 144 height 23
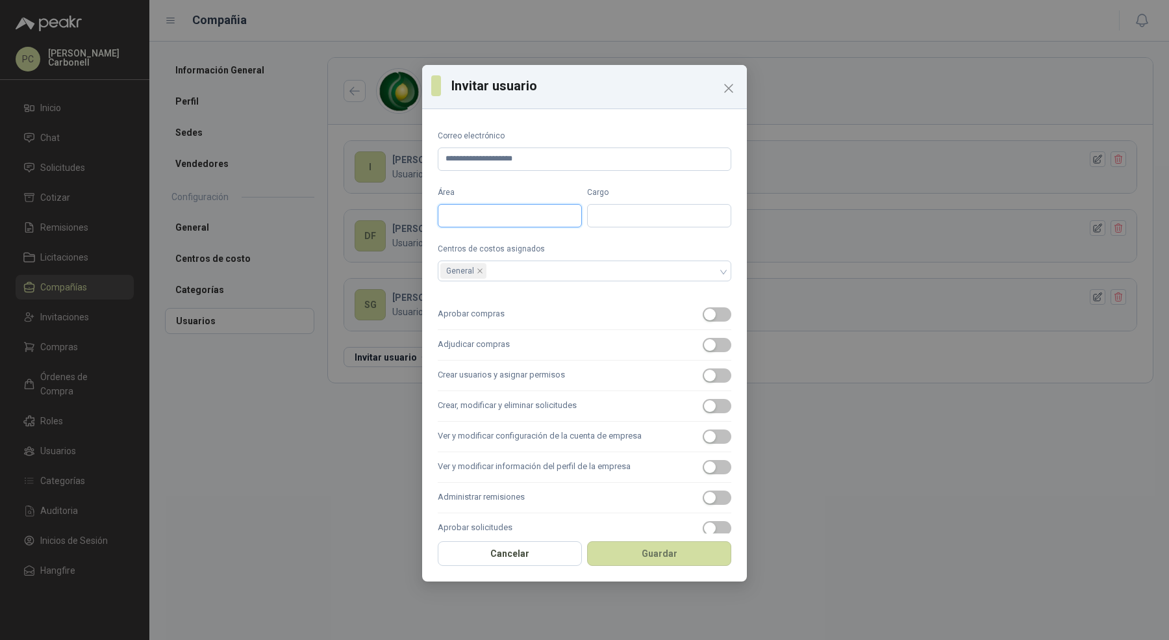
type input "*****"
click at [517, 305] on label "Aprobar compras" at bounding box center [585, 314] width 294 height 31
click at [703, 307] on button "Aprobar compras" at bounding box center [717, 314] width 29 height 14
click at [517, 345] on label "Adjudicar compras" at bounding box center [585, 345] width 294 height 31
click at [703, 345] on button "Adjudicar compras" at bounding box center [717, 345] width 29 height 14
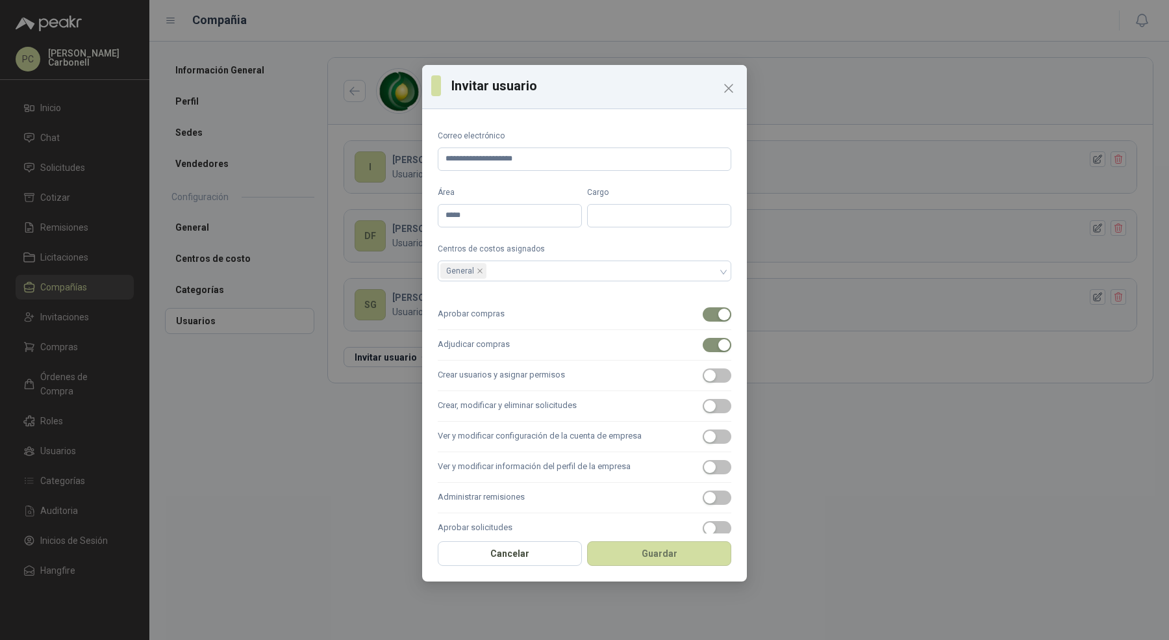
click at [514, 383] on label "Crear usuarios y asignar permisos" at bounding box center [585, 375] width 294 height 31
click at [703, 383] on button "Crear usuarios y asignar permisos" at bounding box center [717, 375] width 29 height 14
click at [512, 409] on label "Crear, modificar y eliminar solicitudes" at bounding box center [585, 406] width 294 height 31
click at [703, 409] on button "Crear, modificar y eliminar solicitudes" at bounding box center [717, 406] width 29 height 14
click at [511, 430] on label "Ver y modificar configuración de la cuenta de empresa" at bounding box center [585, 436] width 294 height 31
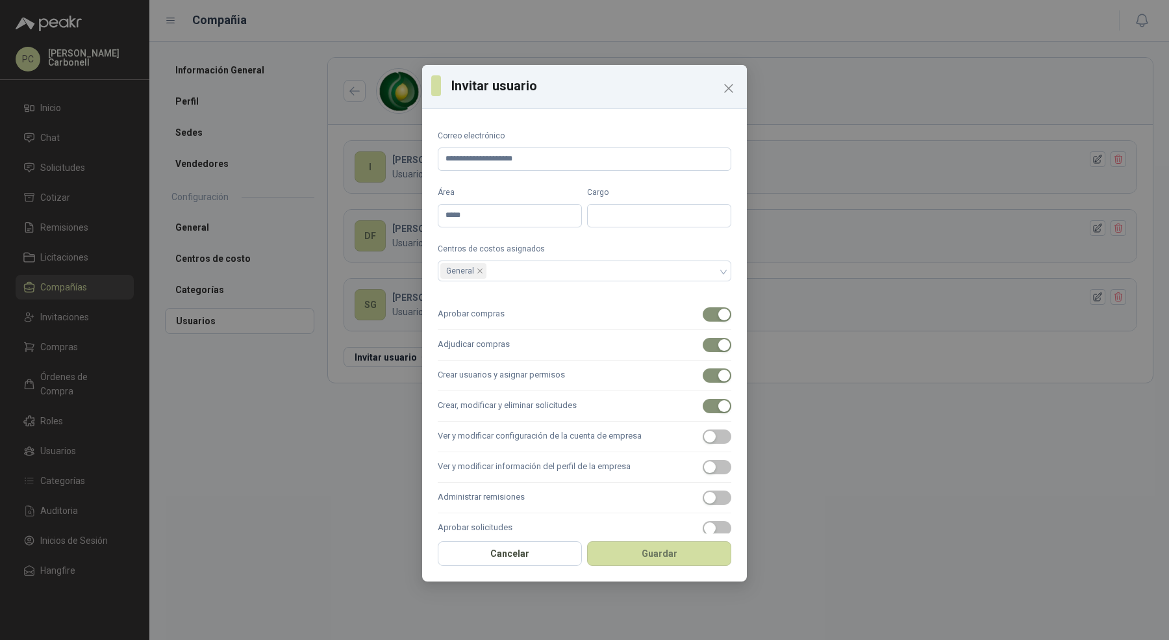
click at [703, 430] on button "Ver y modificar configuración de la cuenta de empresa" at bounding box center [717, 436] width 29 height 14
click at [511, 459] on label "Ver y modificar información del perfil de la empresa" at bounding box center [585, 467] width 294 height 31
click at [703, 460] on button "Ver y modificar información del perfil de la empresa" at bounding box center [717, 467] width 29 height 14
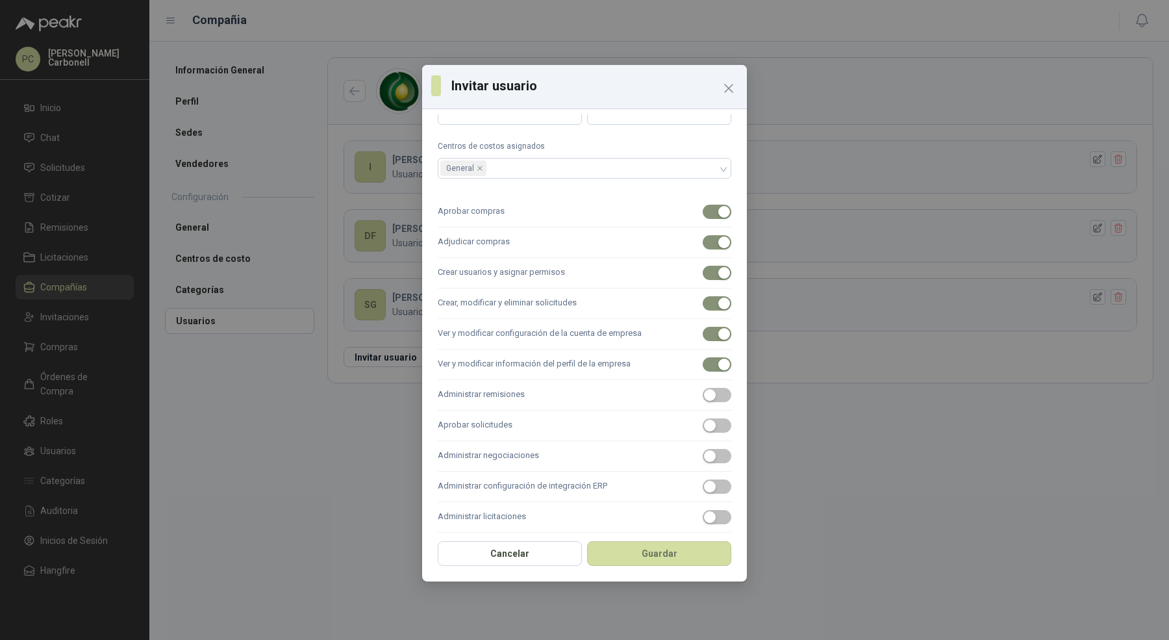
scroll to position [109, 0]
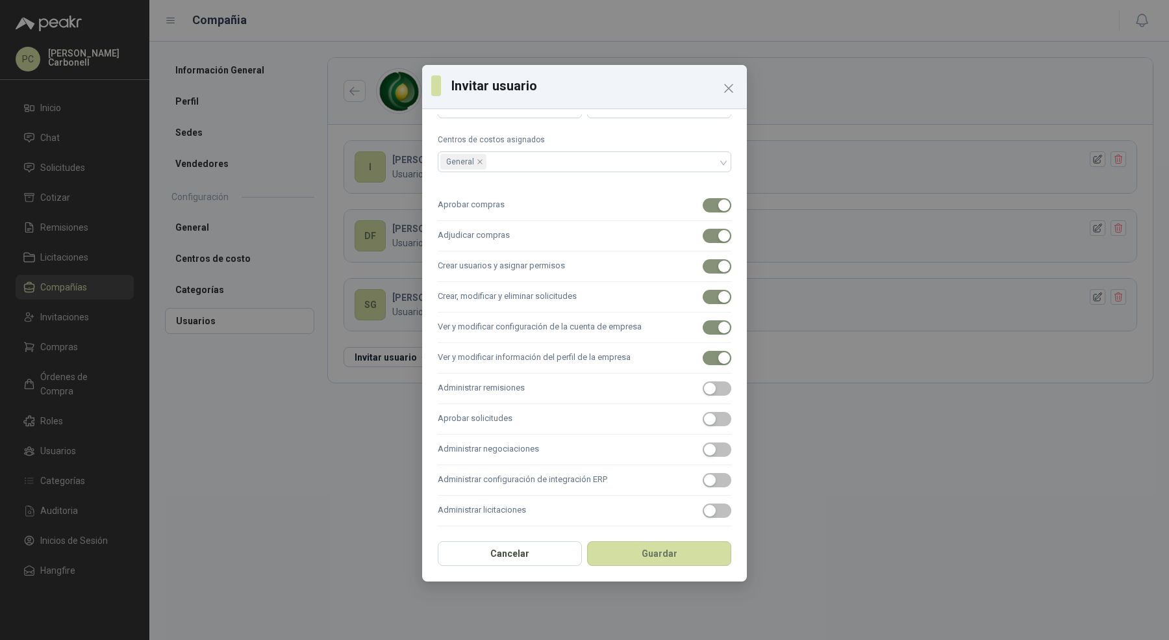
click at [521, 404] on label "Aprobar solicitudes" at bounding box center [585, 419] width 294 height 31
click at [703, 412] on button "Aprobar solicitudes" at bounding box center [717, 419] width 29 height 14
click at [526, 387] on label "Administrar remisiones" at bounding box center [585, 388] width 294 height 31
click at [703, 387] on button "Administrar remisiones" at bounding box center [717, 388] width 29 height 14
click at [526, 443] on label "Administrar negociaciones" at bounding box center [585, 449] width 294 height 31
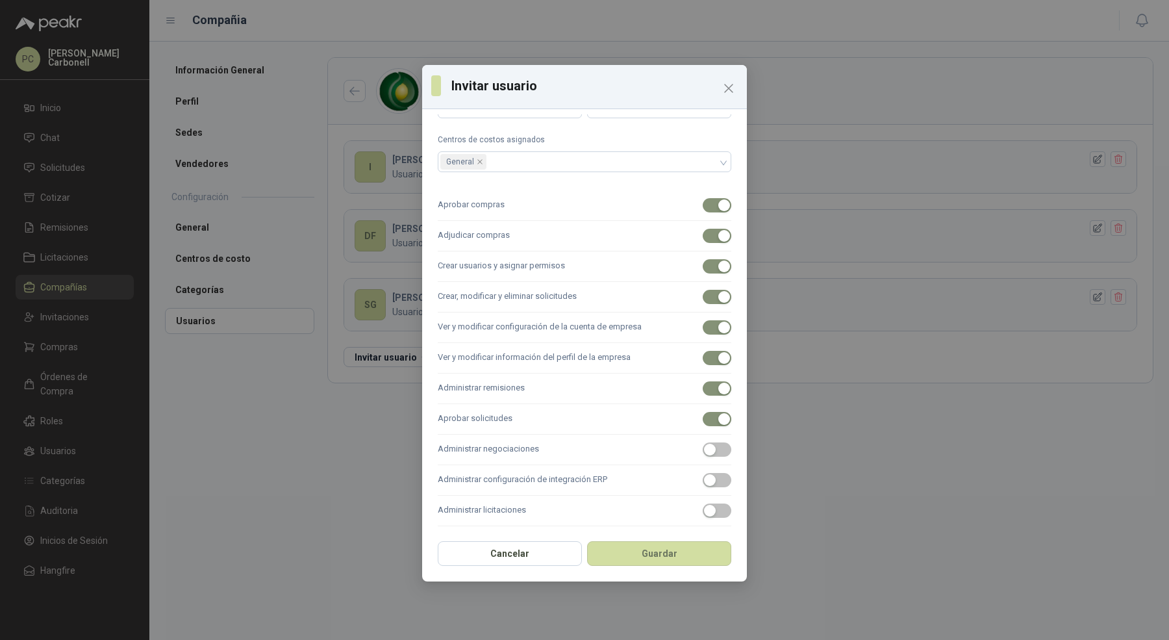
click at [703, 443] on button "Administrar negociaciones" at bounding box center [717, 449] width 29 height 14
click at [525, 483] on label "Administrar configuración de integración ERP" at bounding box center [585, 480] width 294 height 31
click at [703, 483] on button "Administrar configuración de integración ERP" at bounding box center [717, 480] width 29 height 14
click at [525, 506] on label "Administrar licitaciones" at bounding box center [585, 511] width 294 height 31
click at [703, 506] on button "Administrar licitaciones" at bounding box center [717, 510] width 29 height 14
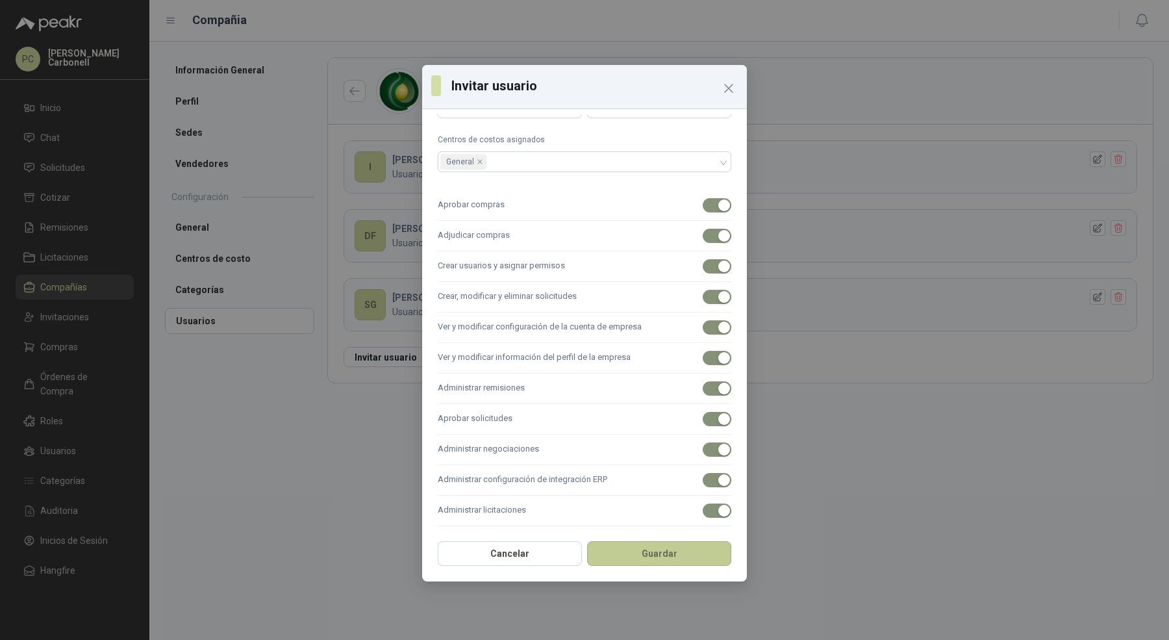
click at [634, 546] on button "Guardar" at bounding box center [659, 553] width 144 height 25
